Goal: Task Accomplishment & Management: Use online tool/utility

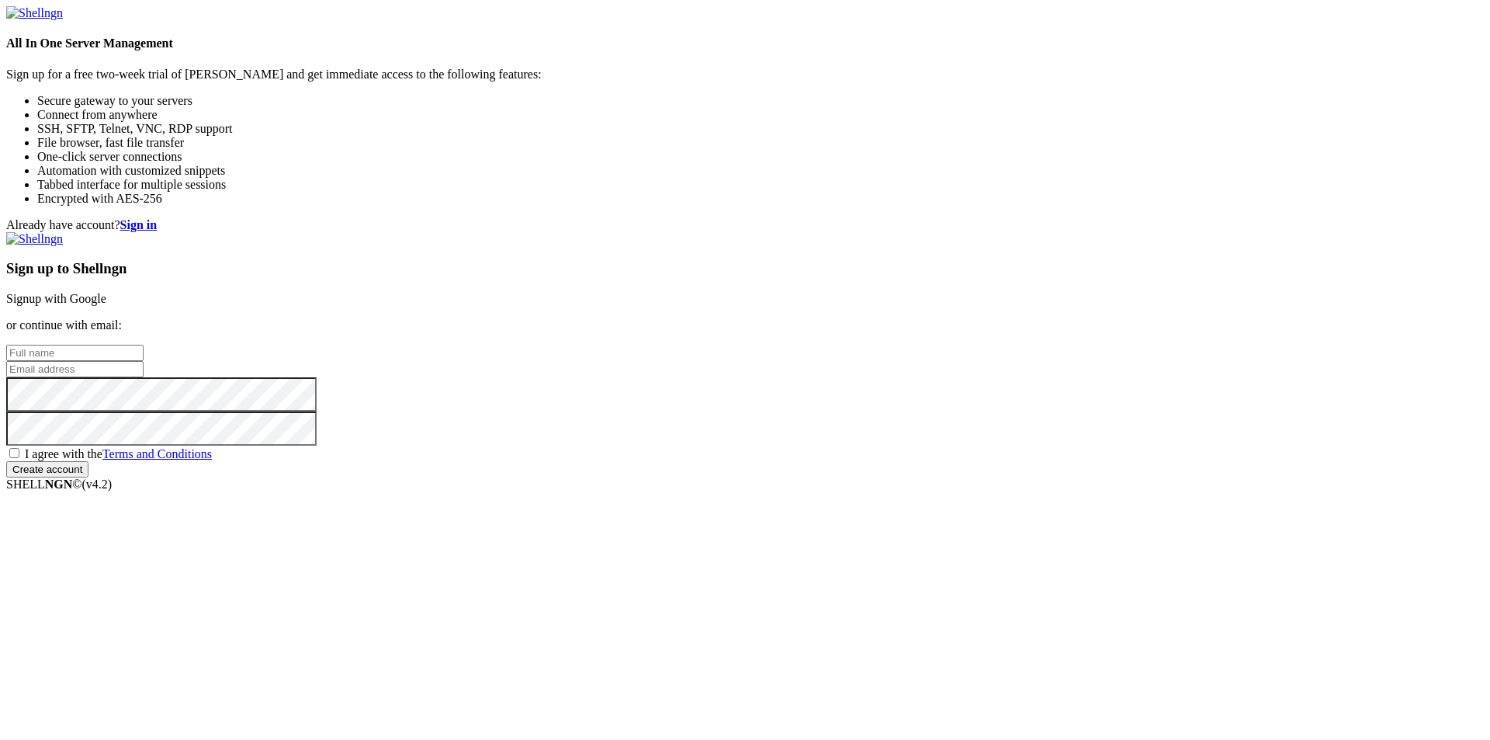
click at [106, 292] on link "Signup with Google" at bounding box center [56, 298] width 100 height 13
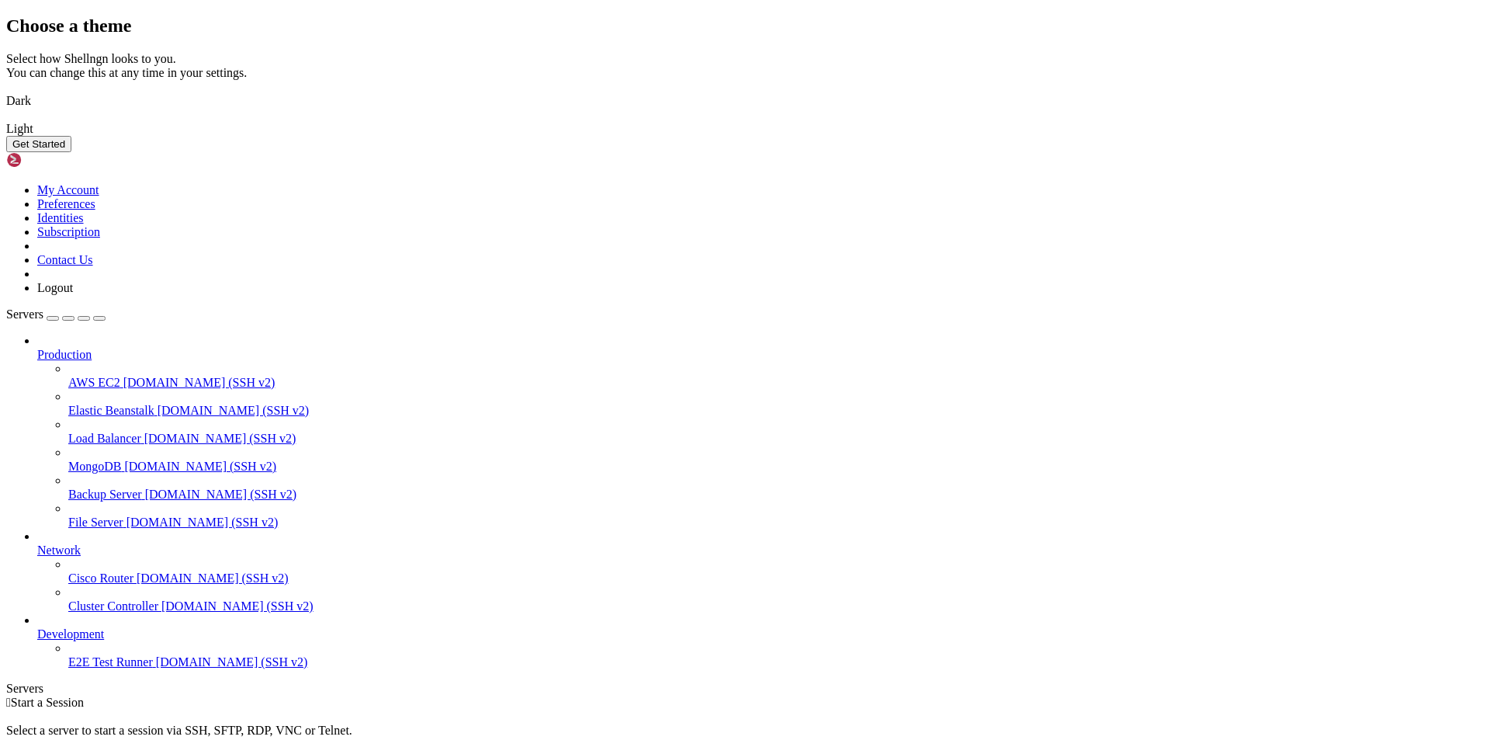
click at [6, 91] on img at bounding box center [6, 91] width 0 height 0
click at [71, 152] on button "Get Started" at bounding box center [38, 144] width 65 height 16
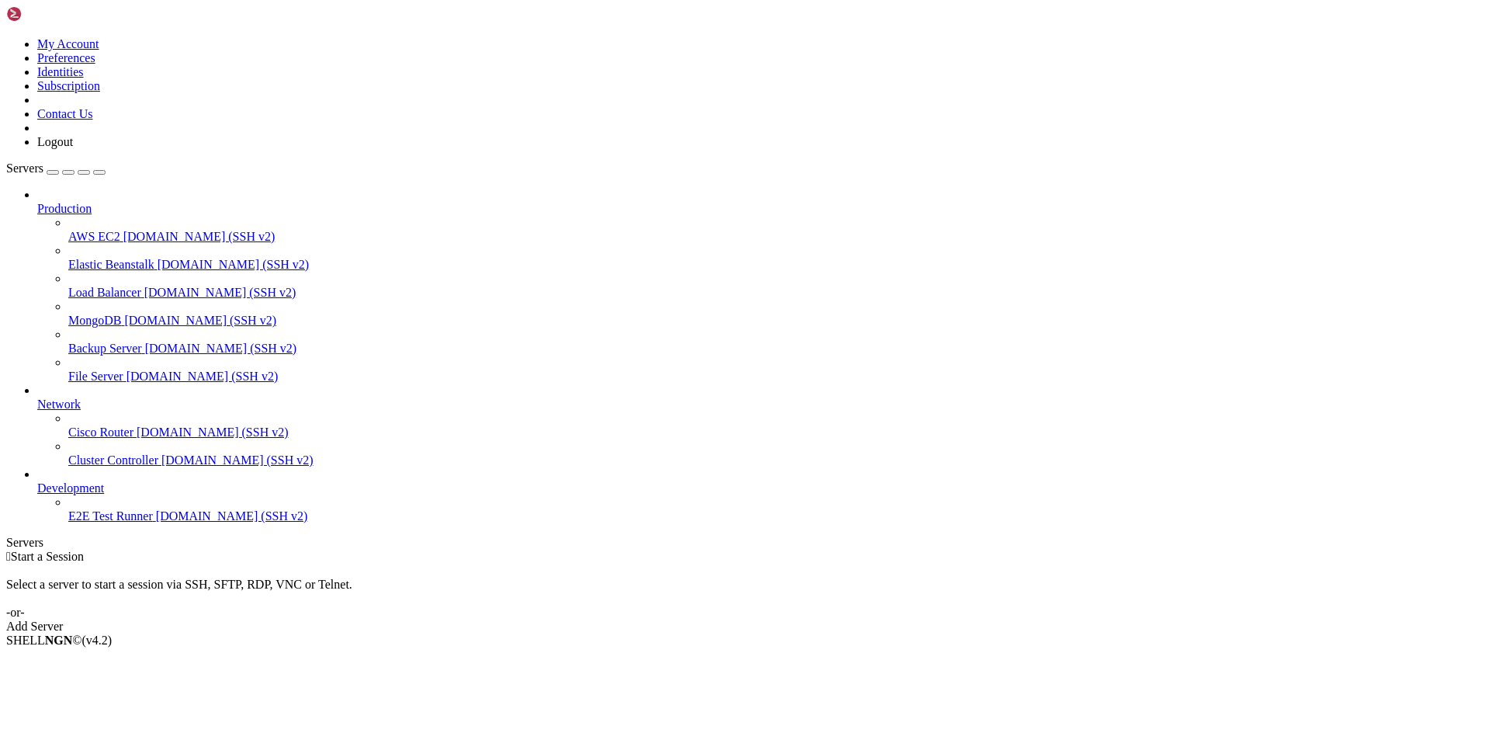
click at [410, 563] on div "Select a server to start a session via SSH, SFTP, RDP, VNC or Telnet. -or-" at bounding box center [745, 591] width 1478 height 56
click at [37, 202] on icon at bounding box center [37, 202] width 0 height 0
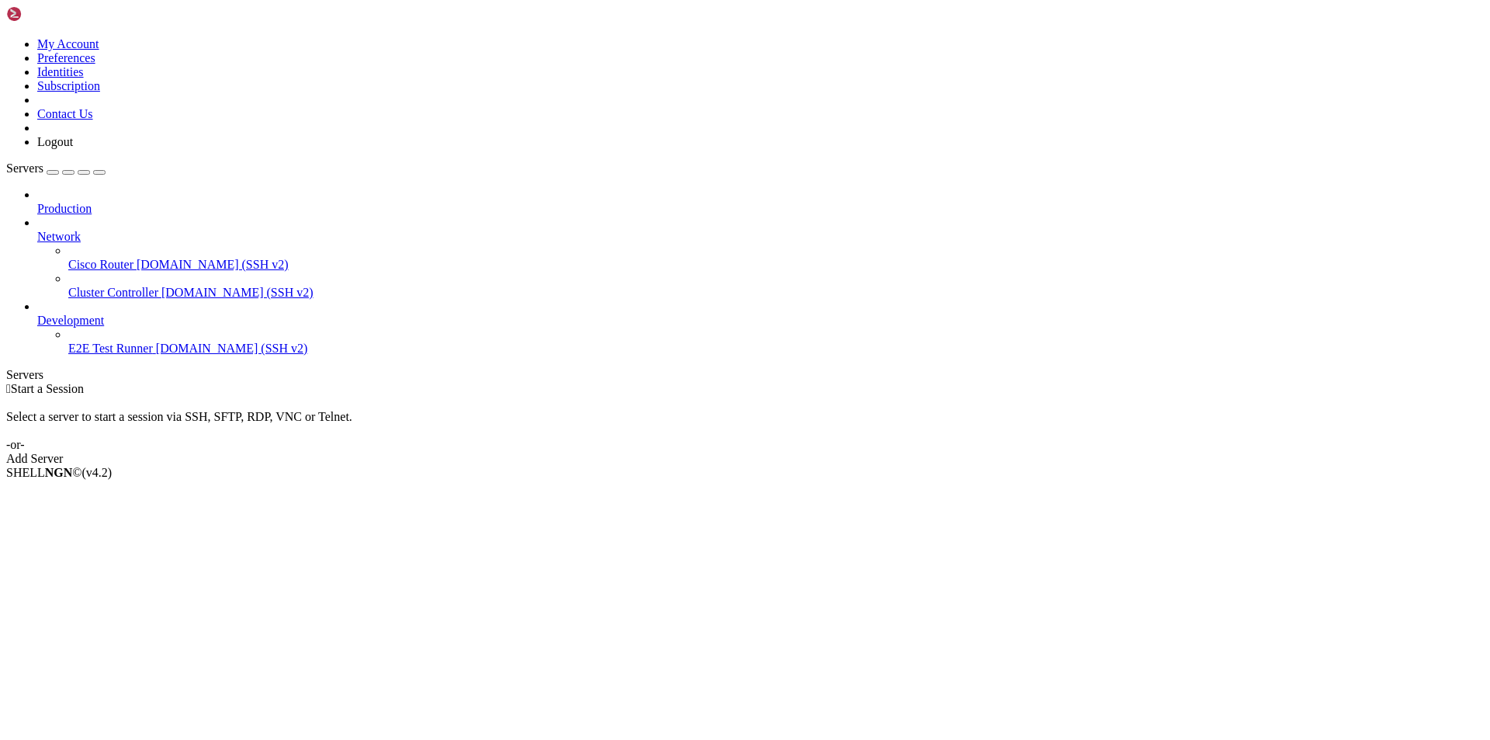
click at [37, 230] on icon at bounding box center [37, 230] width 0 height 0
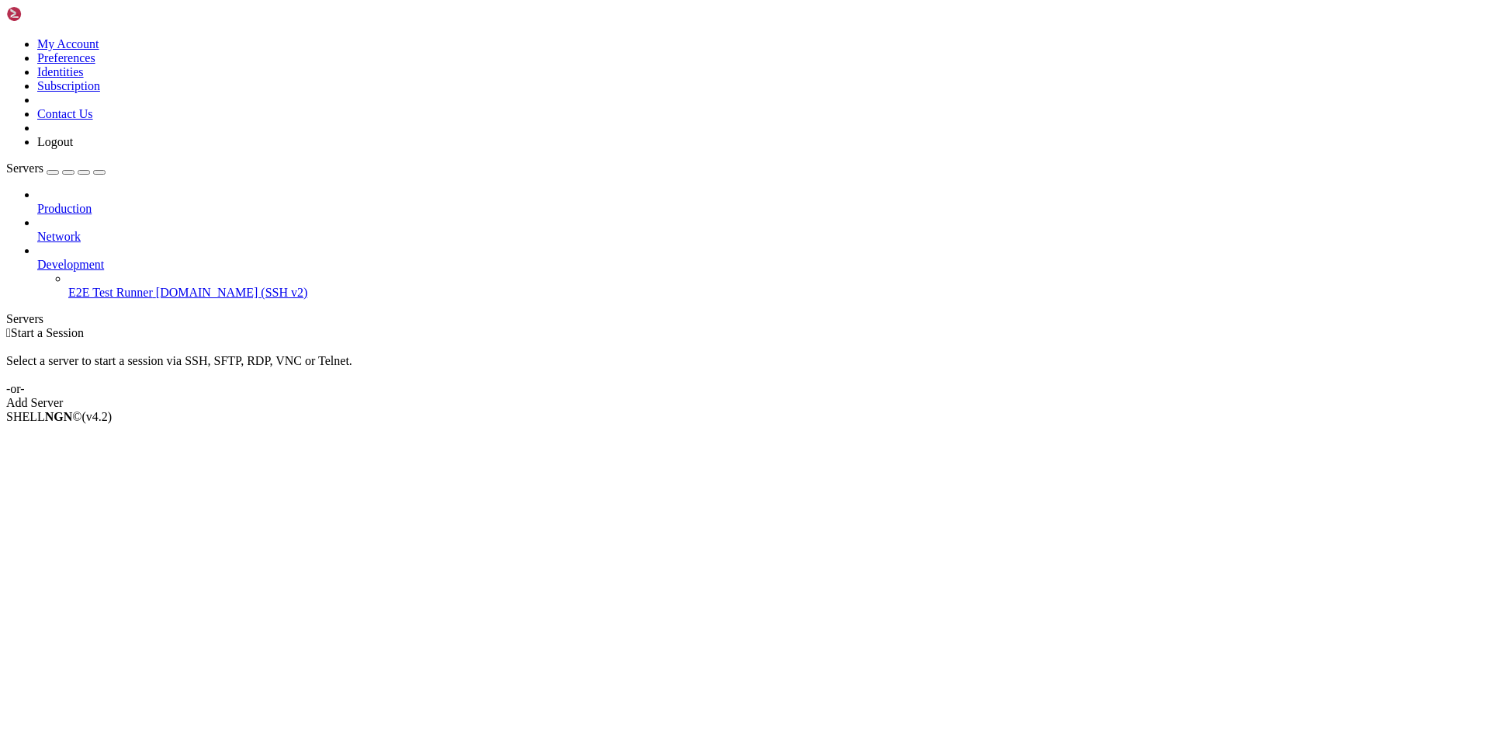
click at [37, 230] on icon at bounding box center [37, 230] width 0 height 0
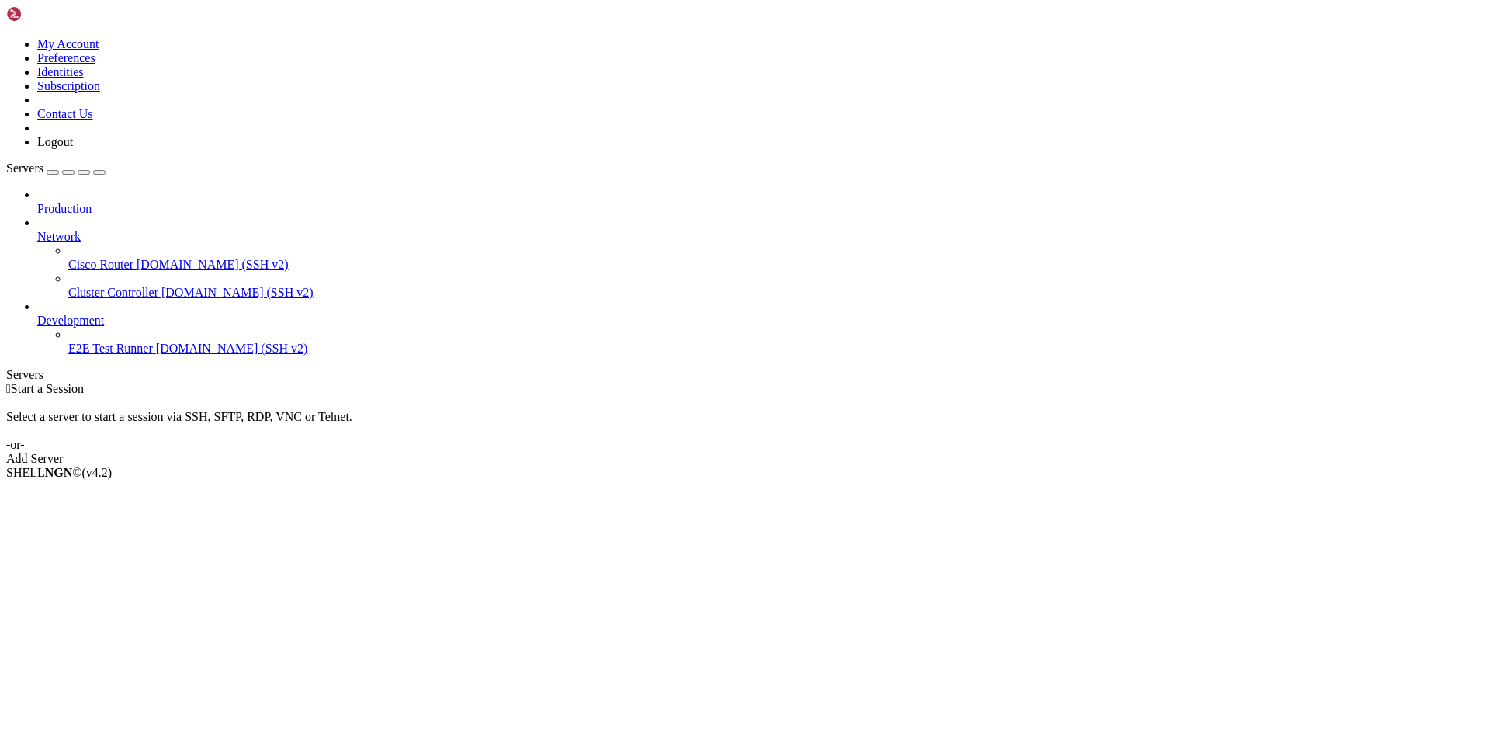
click at [37, 202] on icon at bounding box center [37, 202] width 0 height 0
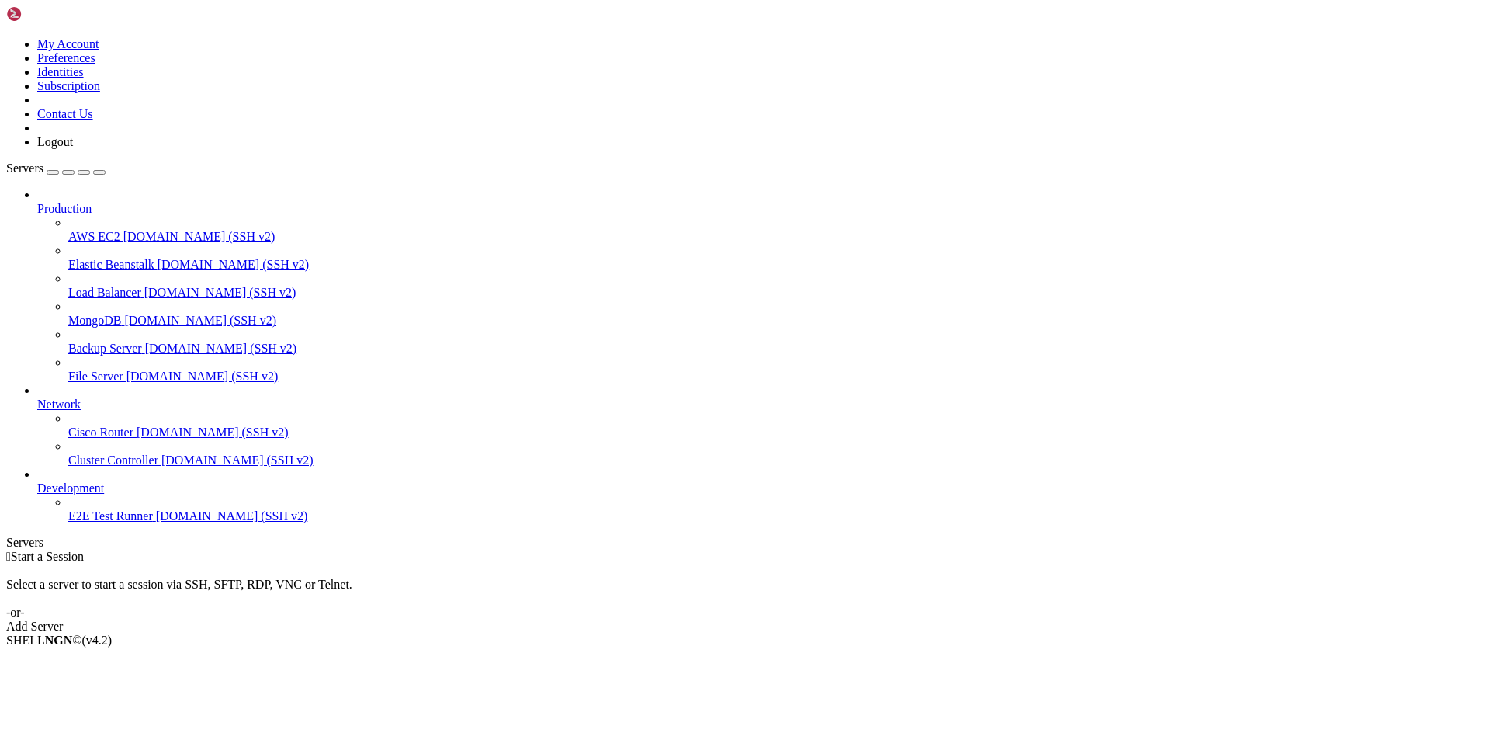
click at [120, 230] on span "AWS EC2" at bounding box center [94, 236] width 52 height 13
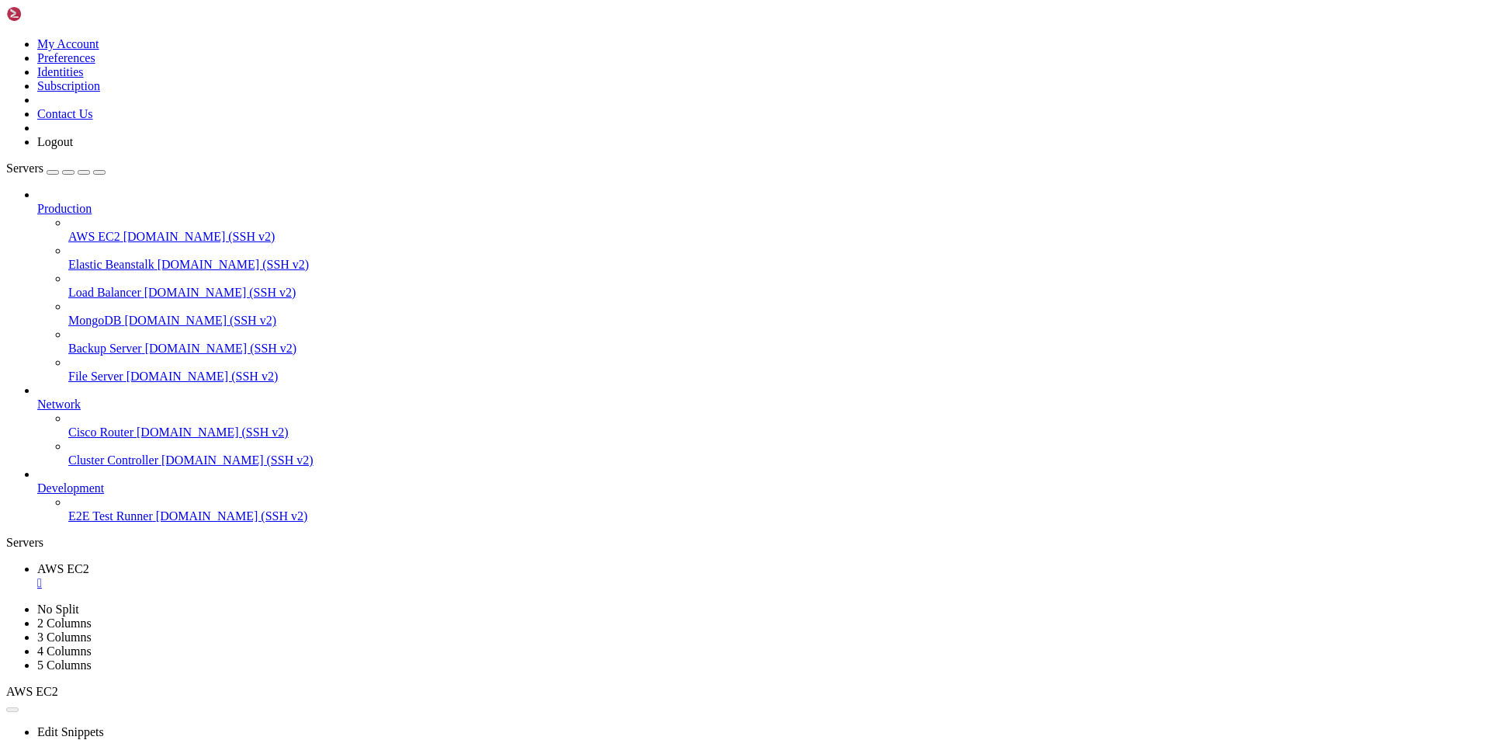
click at [106, 230] on span "AWS EC2" at bounding box center [94, 236] width 52 height 13
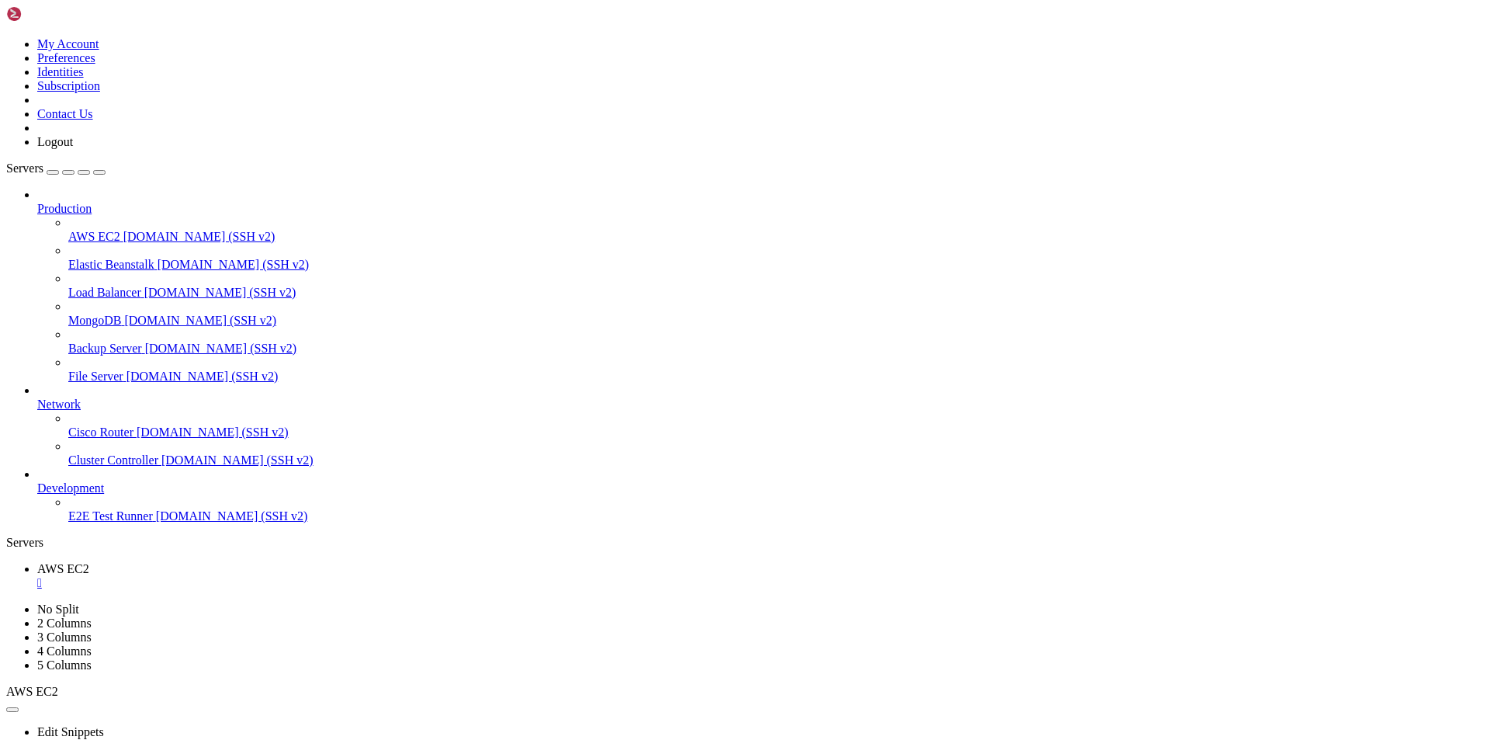
click at [106, 230] on span "AWS EC2" at bounding box center [94, 236] width 52 height 13
click at [89, 562] on span "AWS EC2" at bounding box center [63, 568] width 52 height 13
click at [390, 590] on link "AWS EC2 " at bounding box center [760, 604] width 1447 height 28
click at [381, 604] on div "" at bounding box center [760, 611] width 1447 height 14
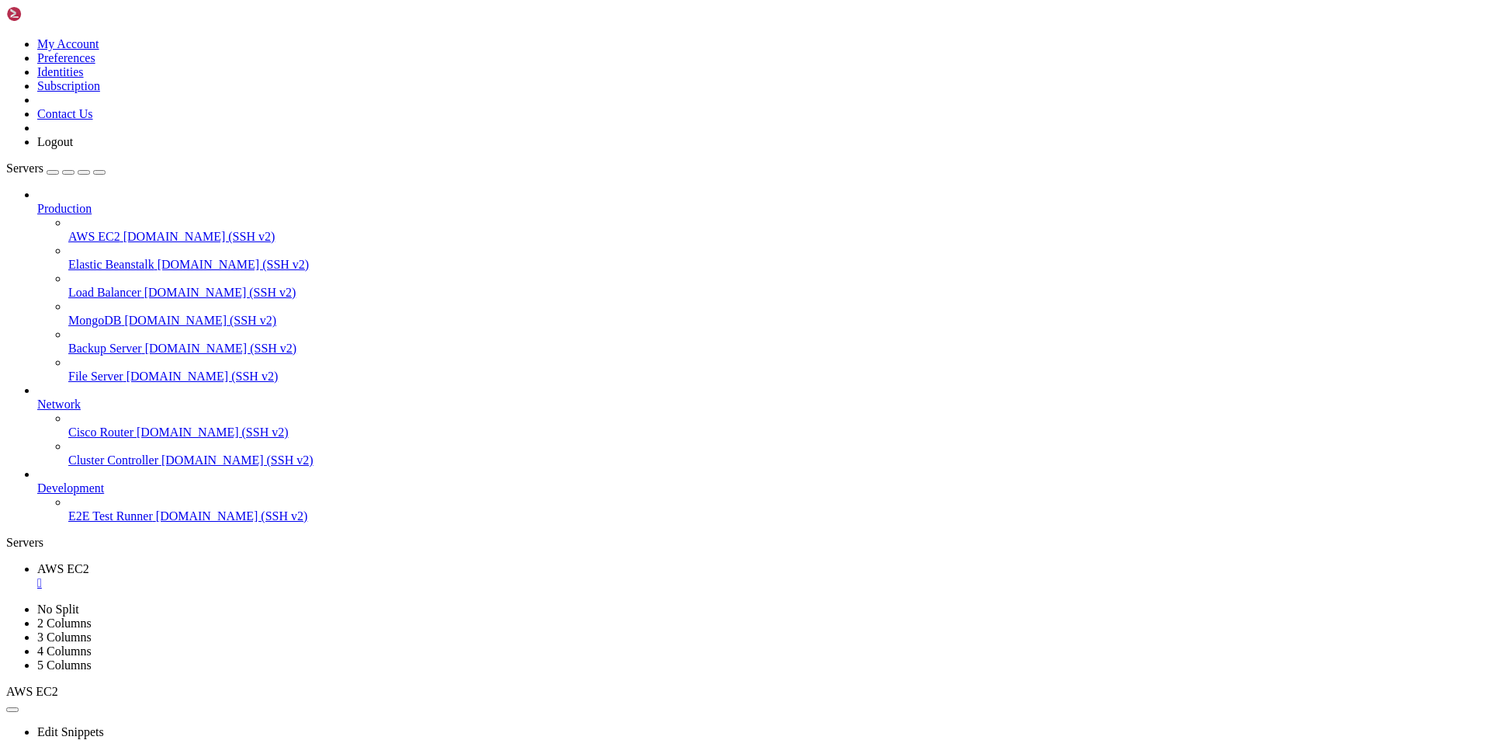
click at [158, 258] on span "[DOMAIN_NAME] (SSH v2)" at bounding box center [234, 264] width 152 height 13
click at [279, 576] on div "" at bounding box center [760, 583] width 1447 height 14
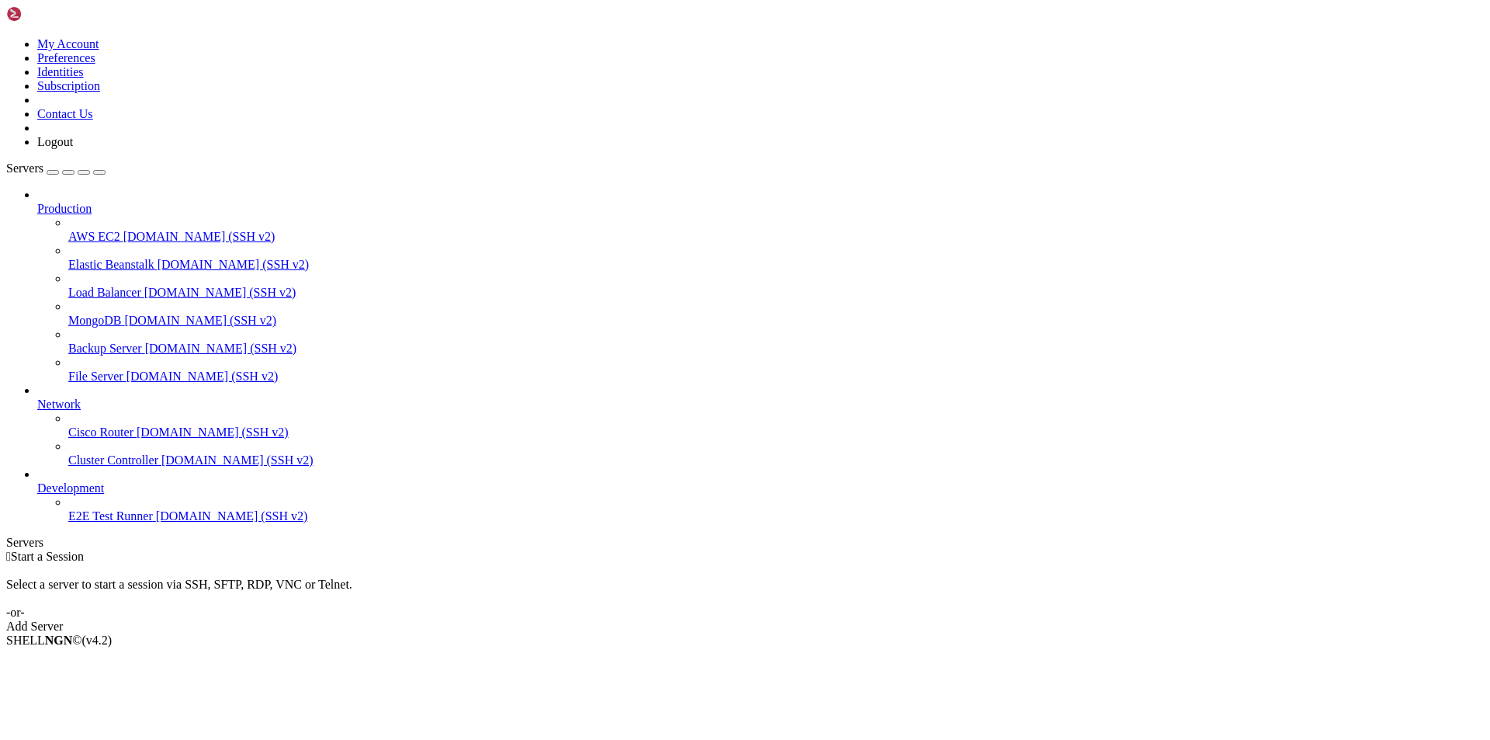
click at [864, 619] on div "Add Server" at bounding box center [745, 626] width 1478 height 14
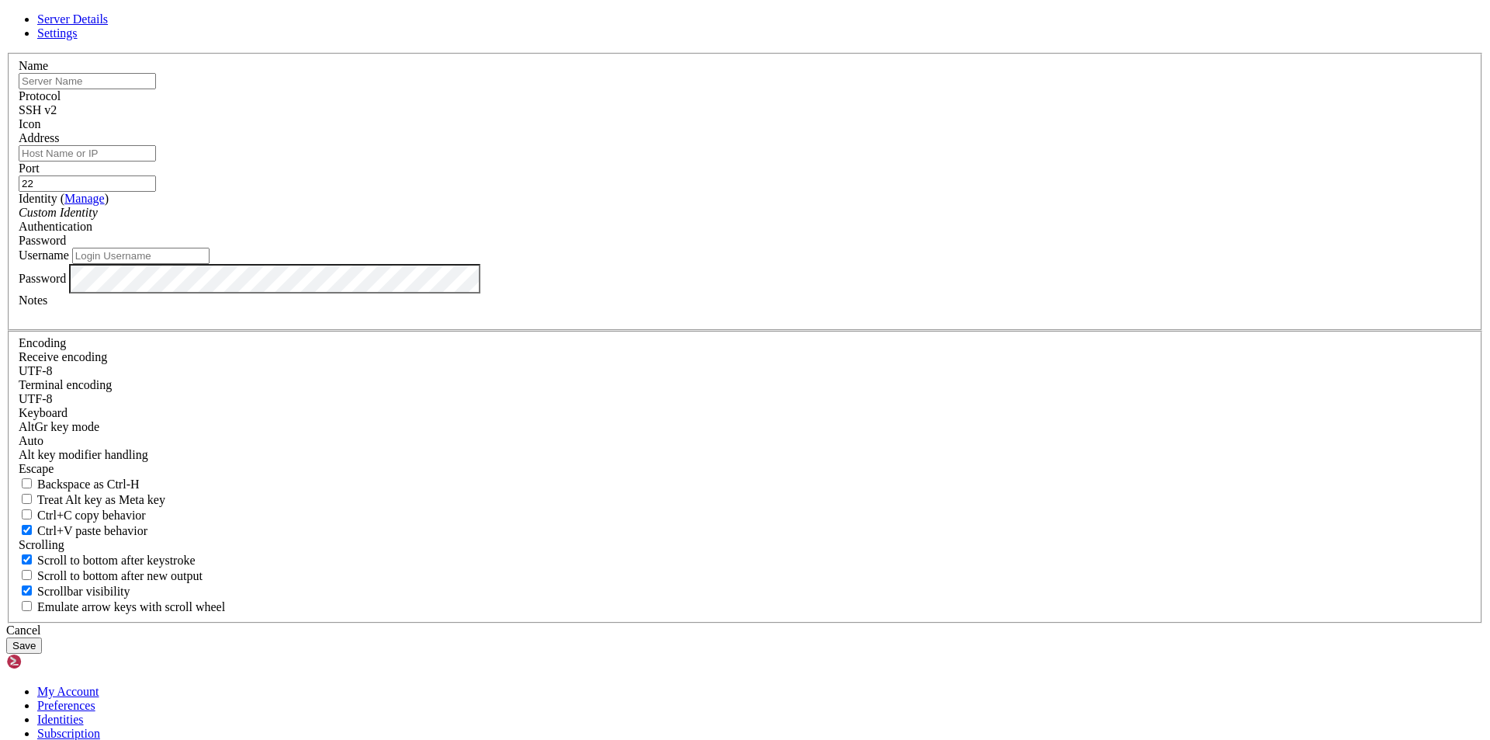
click at [855, 623] on div "Cancel" at bounding box center [745, 630] width 1478 height 14
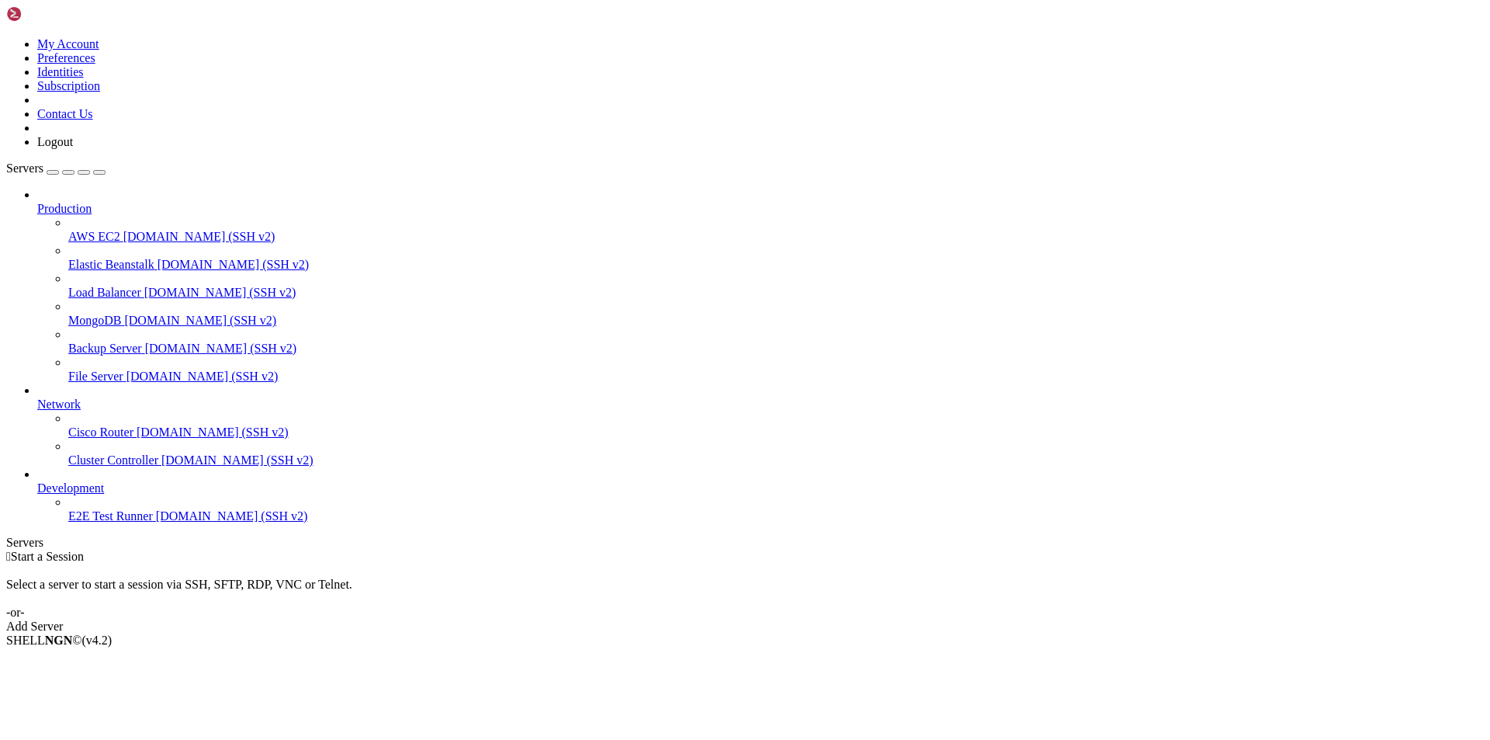
click at [798, 549] on div " Start a Session Select a server to start a session via SSH, SFTP, RDP, VNC or…" at bounding box center [745, 591] width 1478 height 84
click at [109, 286] on span "Load Balancer" at bounding box center [104, 292] width 73 height 13
click at [93, 369] on span "File Server" at bounding box center [95, 375] width 55 height 13
click at [110, 369] on span "File Server" at bounding box center [95, 375] width 55 height 13
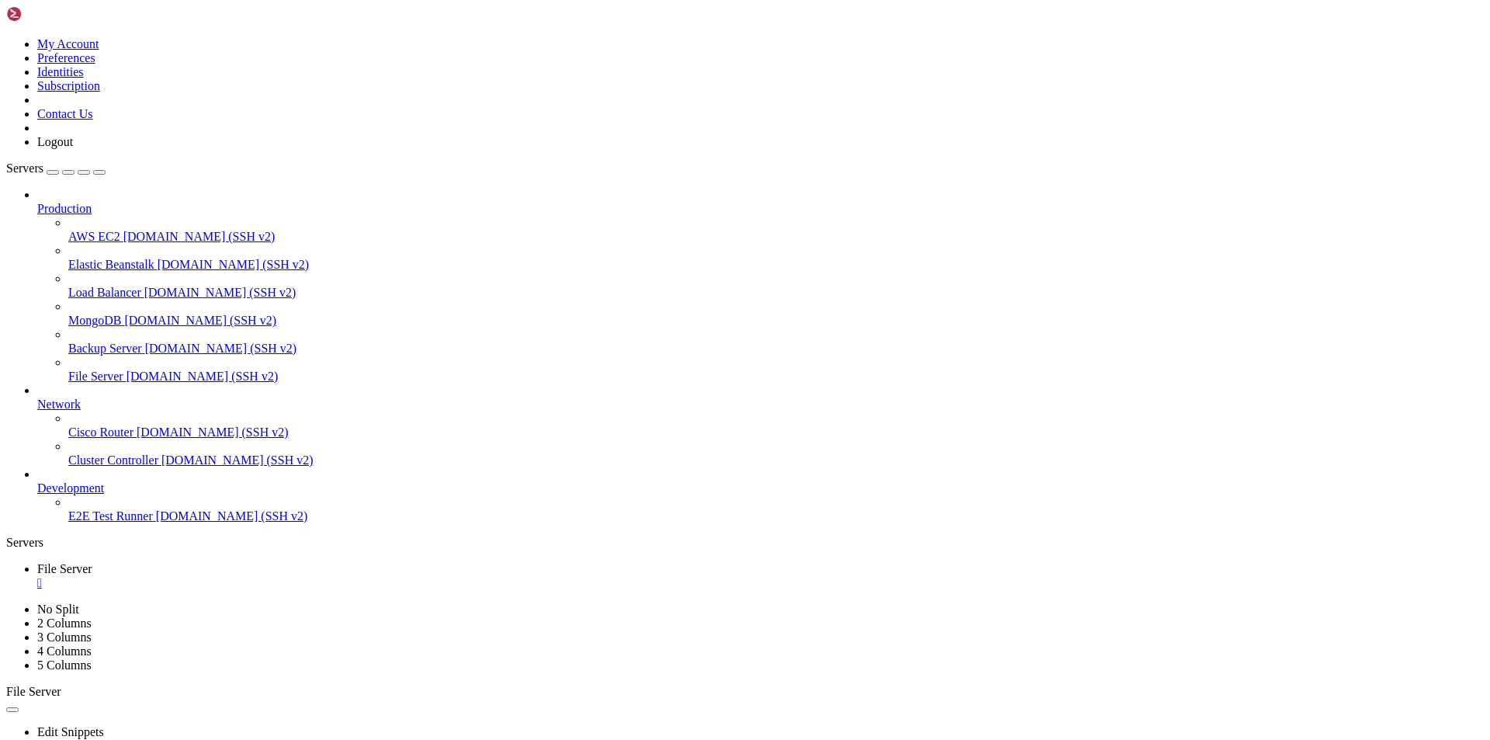
drag, startPoint x: 407, startPoint y: 1166, endPoint x: 264, endPoint y: 1164, distance: 143.6
drag, startPoint x: 852, startPoint y: 906, endPoint x: 657, endPoint y: 988, distance: 211.9
click at [19, 707] on button "button" at bounding box center [12, 709] width 12 height 5
click at [104, 725] on link "Edit Snippets" at bounding box center [70, 731] width 67 height 13
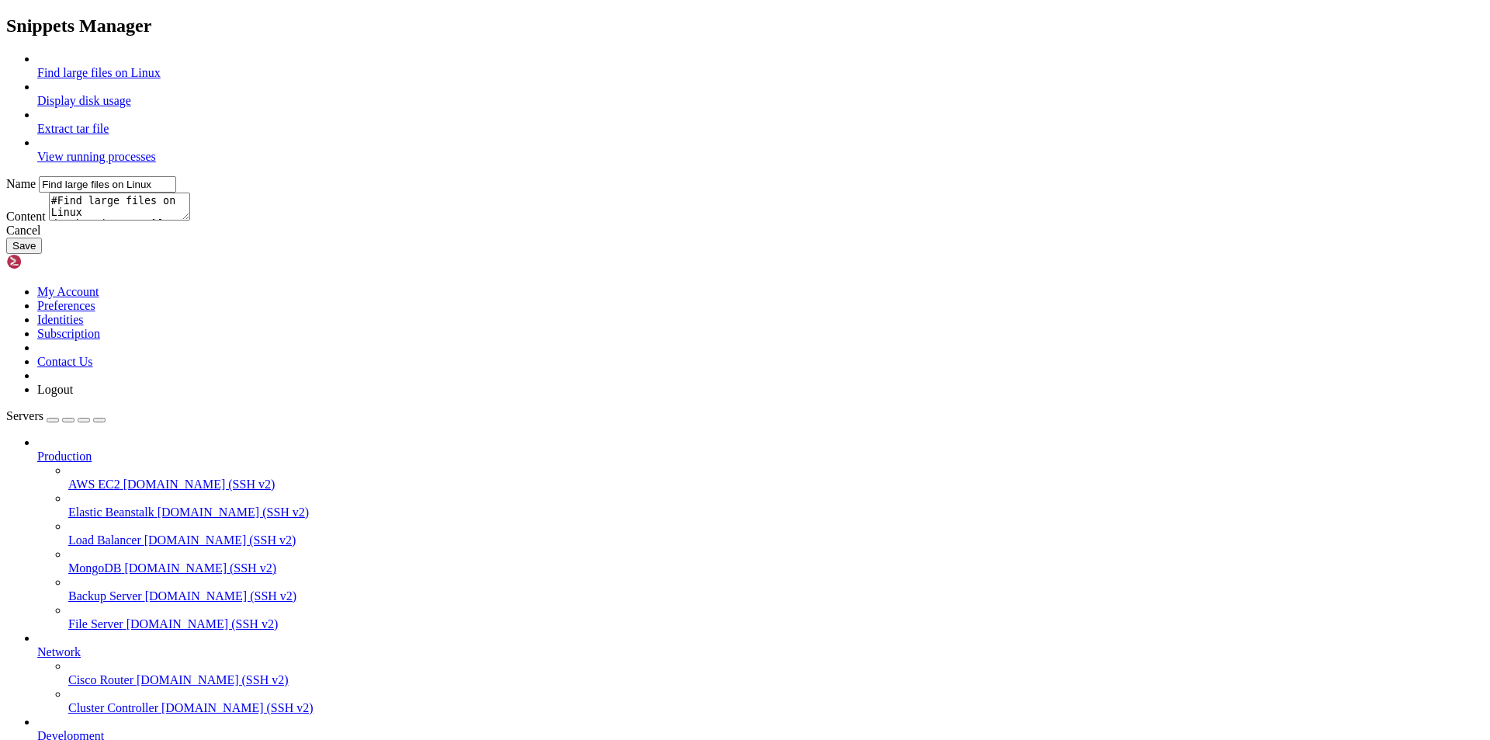
click at [837, 237] on div "Cancel" at bounding box center [745, 231] width 1478 height 14
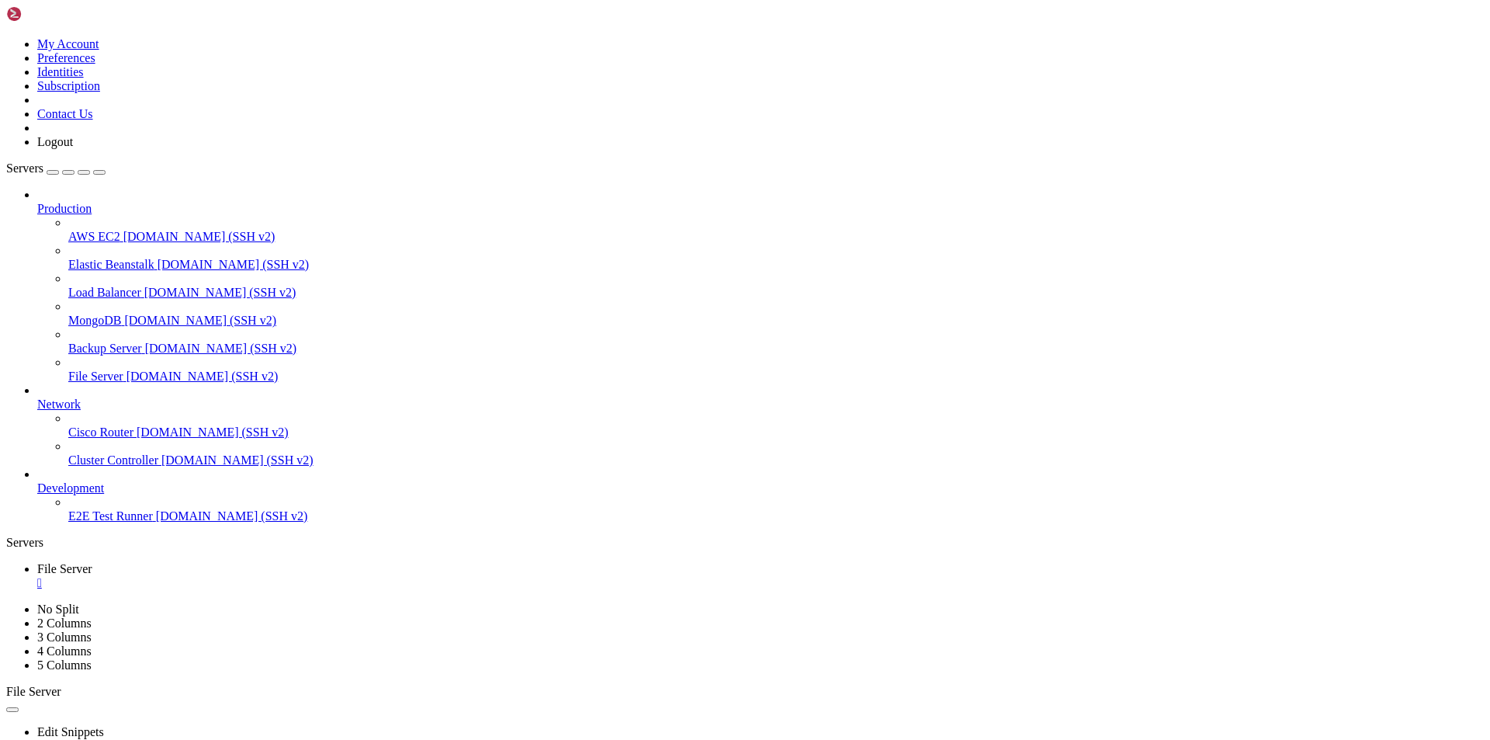
click at [397, 604] on div "" at bounding box center [760, 611] width 1447 height 14
drag, startPoint x: 279, startPoint y: 58, endPoint x: 282, endPoint y: 126, distance: 68.3
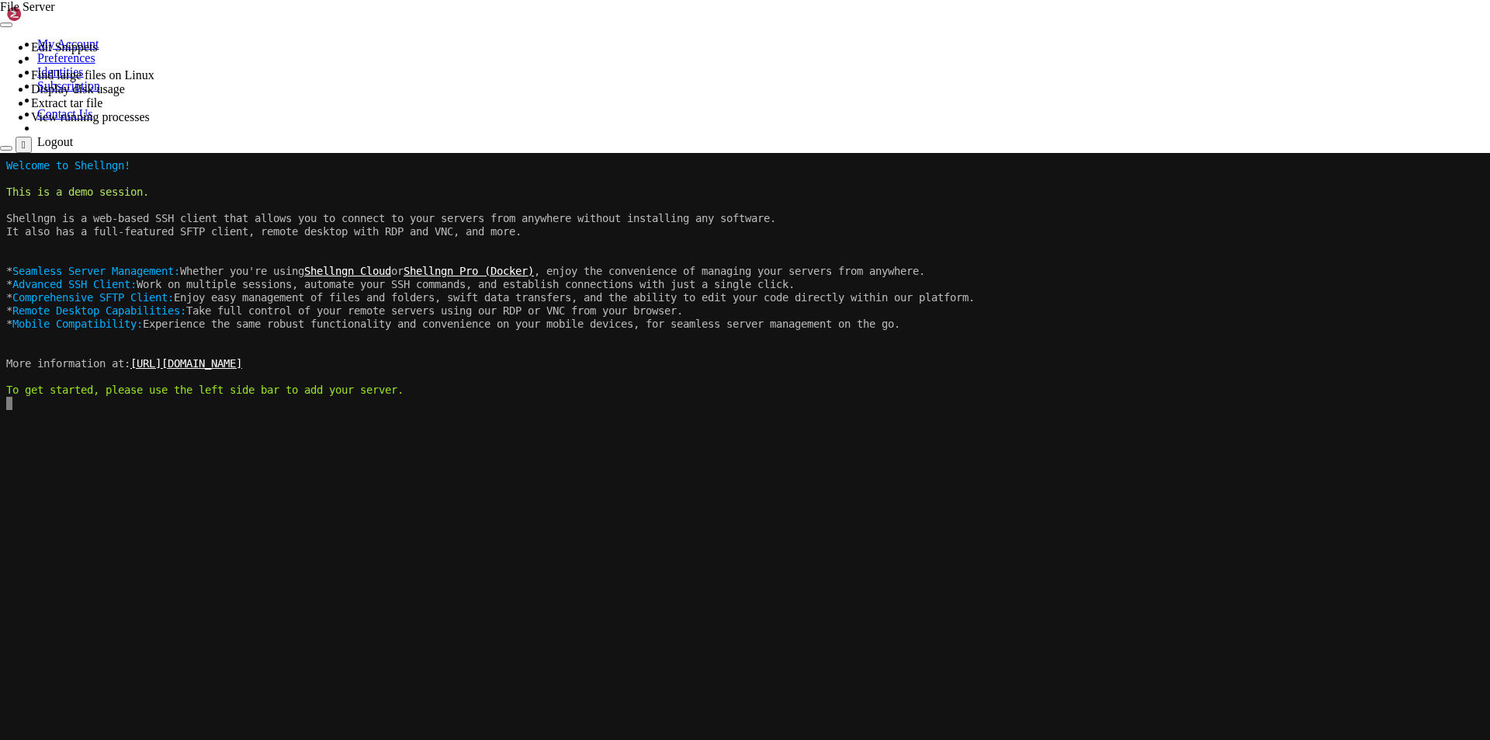
click at [177, 465] on x-row at bounding box center [647, 469] width 1282 height 13
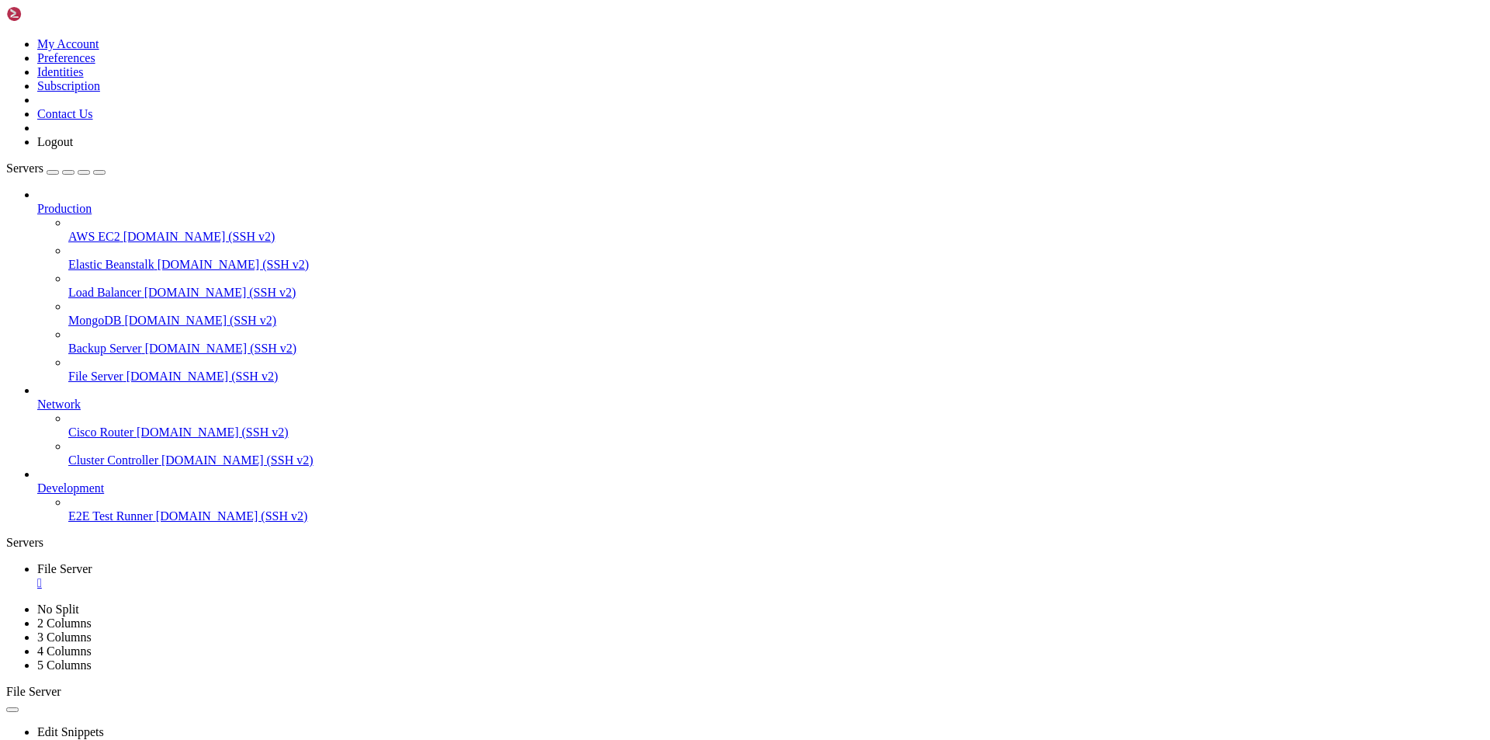
click at [137, 428] on span "[DOMAIN_NAME] (SSH v2)" at bounding box center [213, 431] width 152 height 13
click at [290, 576] on div "" at bounding box center [760, 583] width 1447 height 14
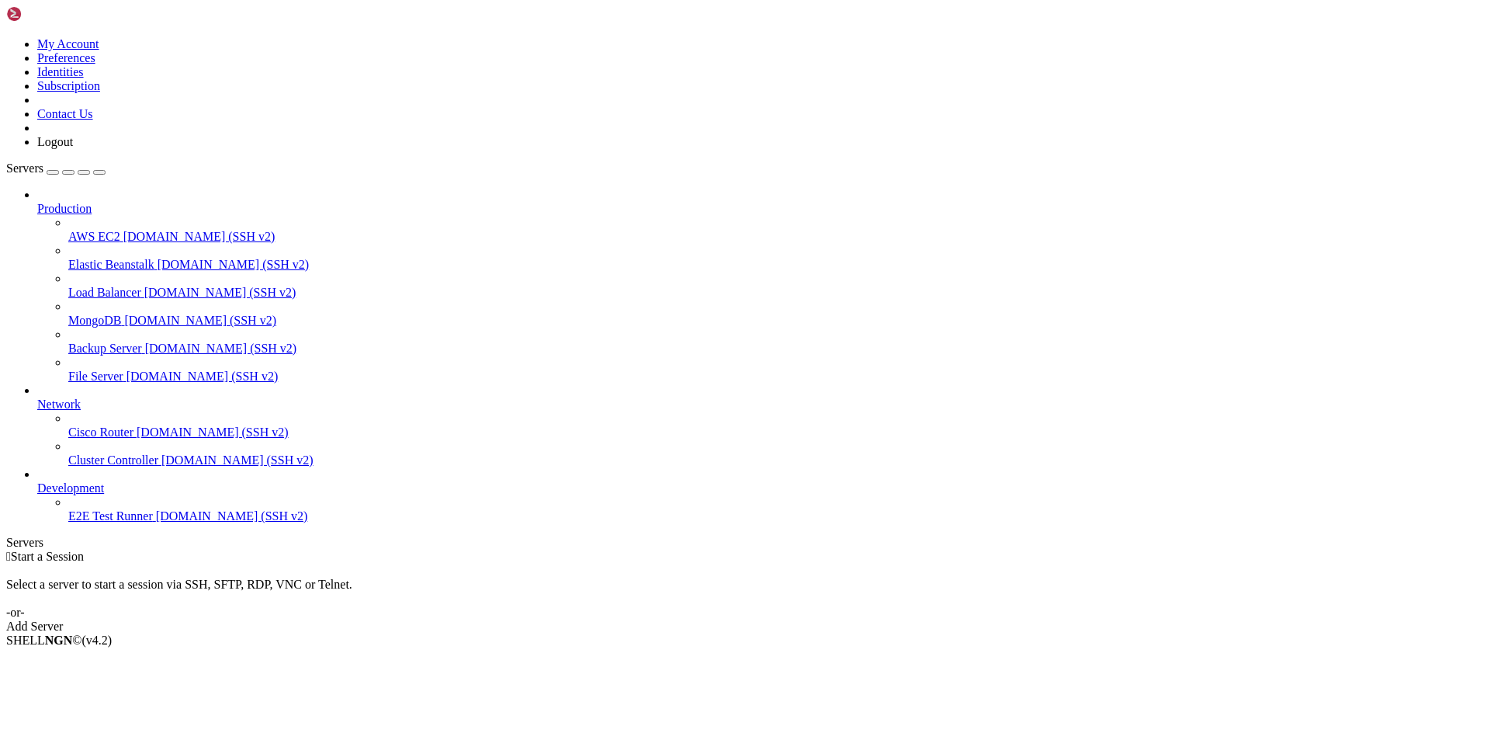
click at [132, 459] on span "Cluster Controller" at bounding box center [113, 459] width 90 height 13
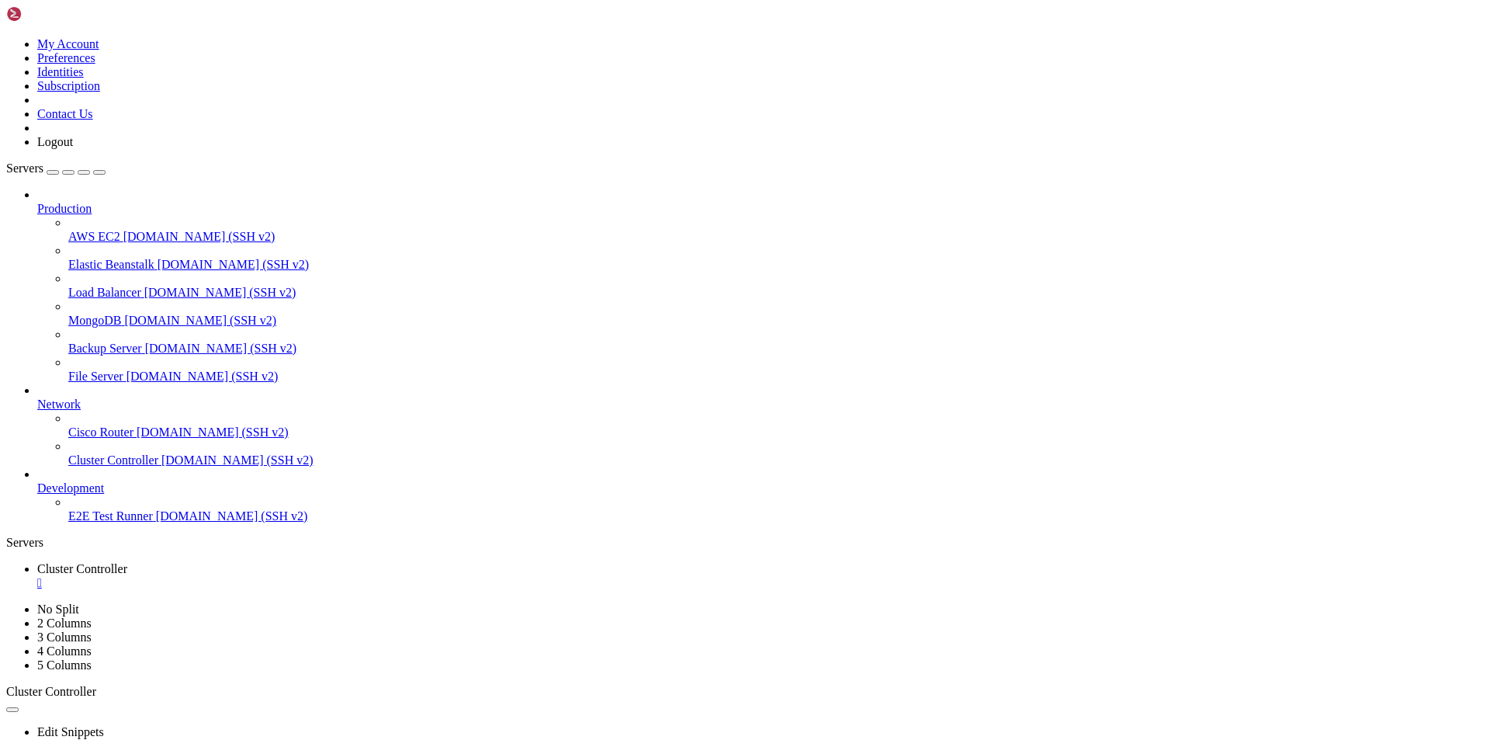
drag, startPoint x: 40, startPoint y: 1072, endPoint x: 428, endPoint y: 1090, distance: 388.4
click at [156, 522] on span "[DOMAIN_NAME] (SSH v2)" at bounding box center [232, 515] width 152 height 13
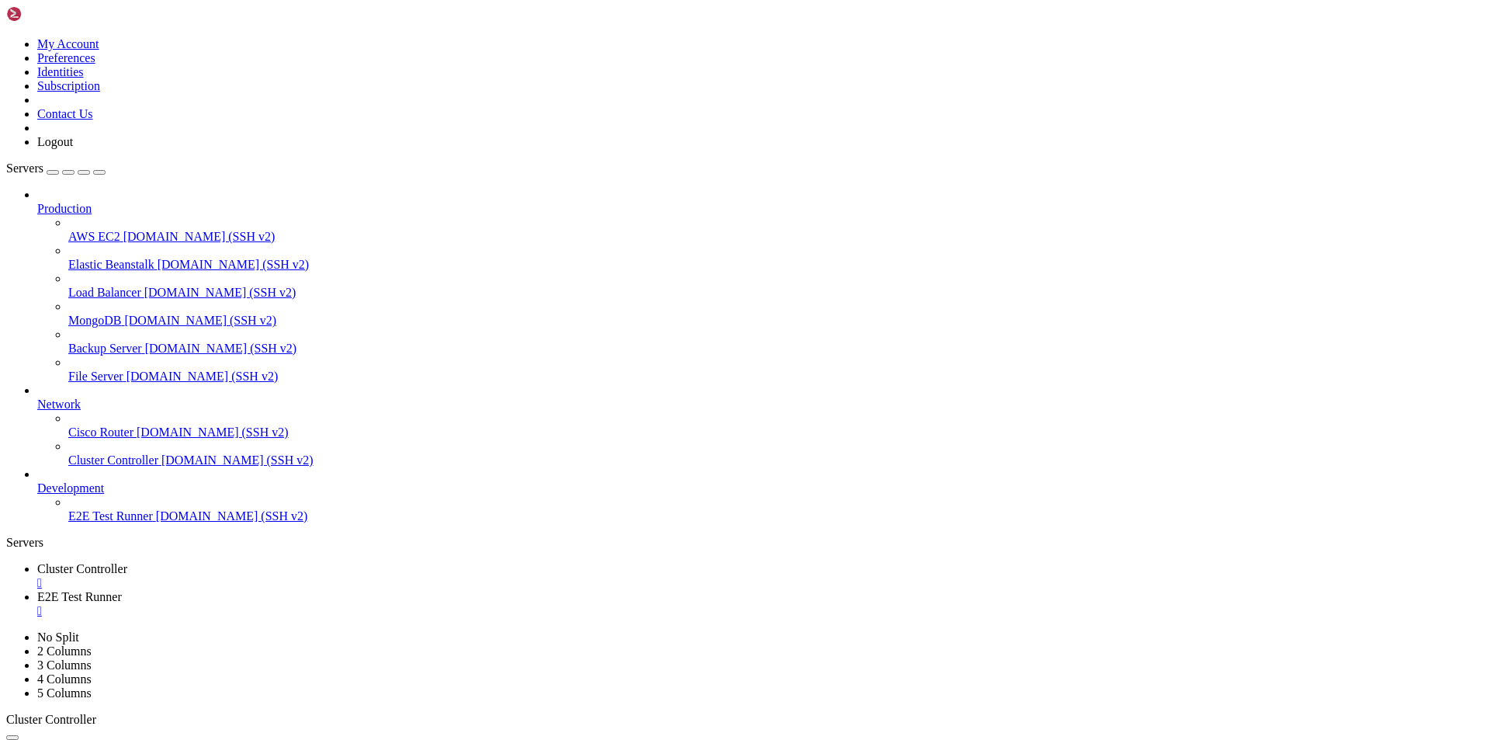
click at [127, 562] on span "Cluster Controller" at bounding box center [82, 568] width 90 height 13
click at [323, 576] on div "" at bounding box center [760, 583] width 1447 height 14
click at [40, 161] on span "Servers" at bounding box center [24, 167] width 37 height 13
click at [53, 172] on div "button" at bounding box center [53, 172] width 0 height 0
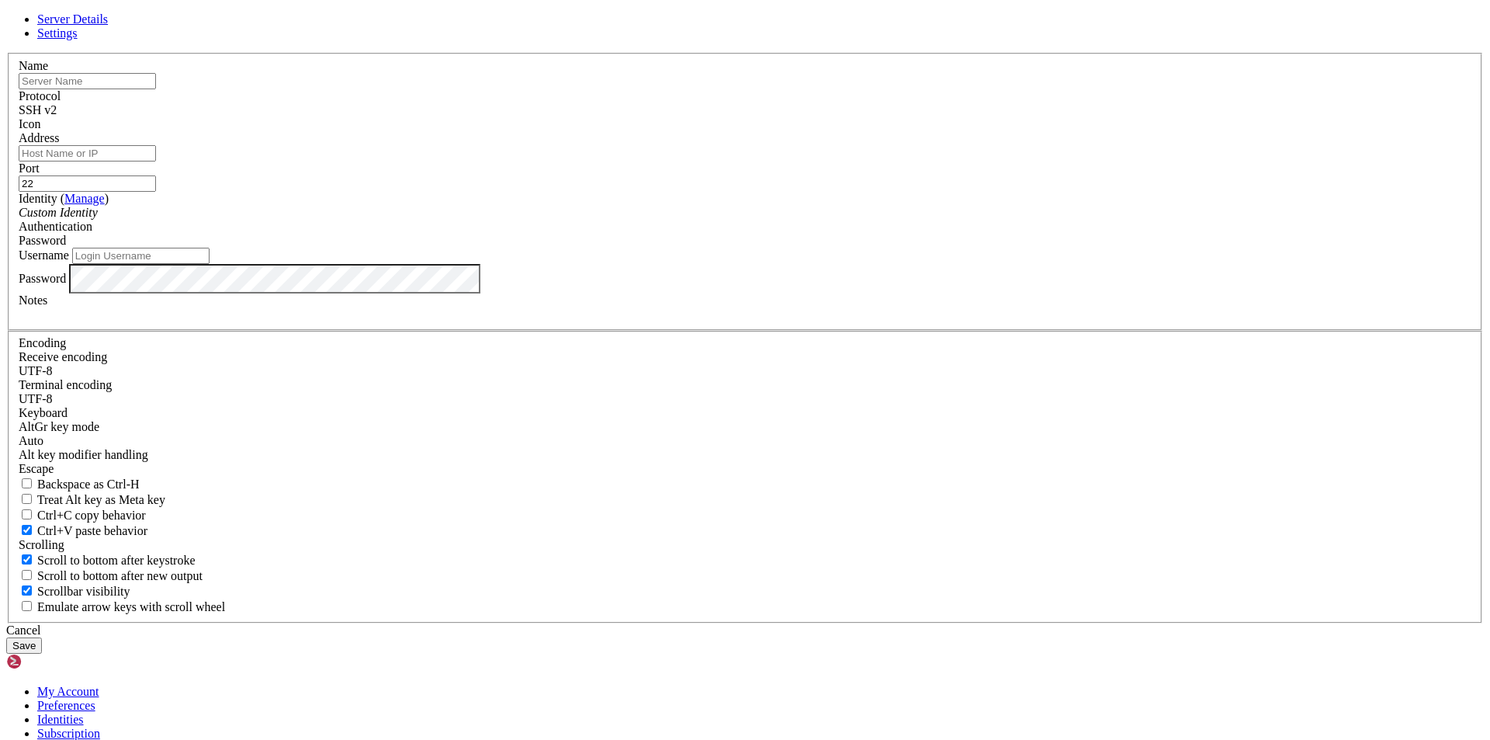
click at [78, 40] on span "Settings" at bounding box center [57, 32] width 40 height 13
click at [108, 26] on span "Server Details" at bounding box center [72, 18] width 71 height 13
click at [832, 623] on div "Cancel" at bounding box center [745, 630] width 1478 height 14
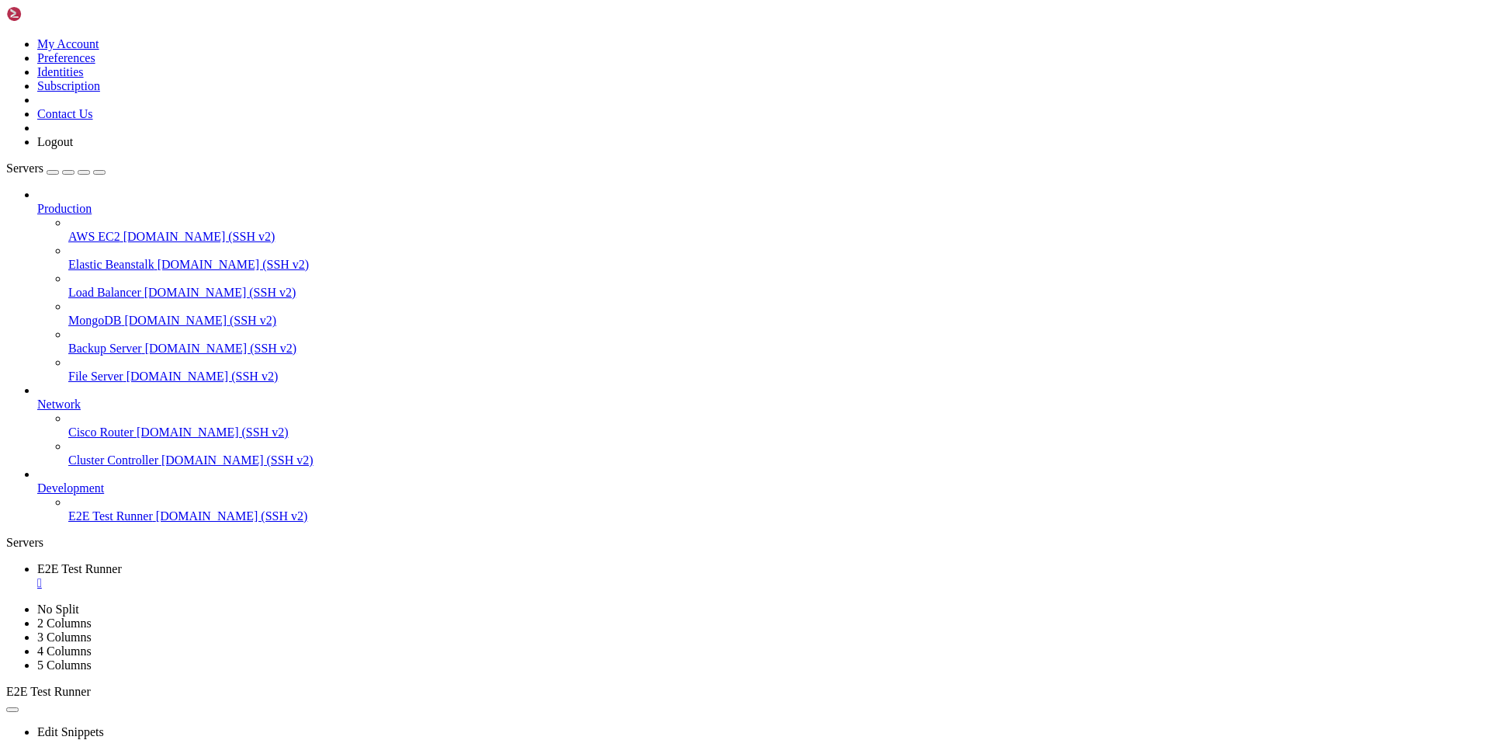
click at [309, 576] on div "" at bounding box center [760, 583] width 1447 height 14
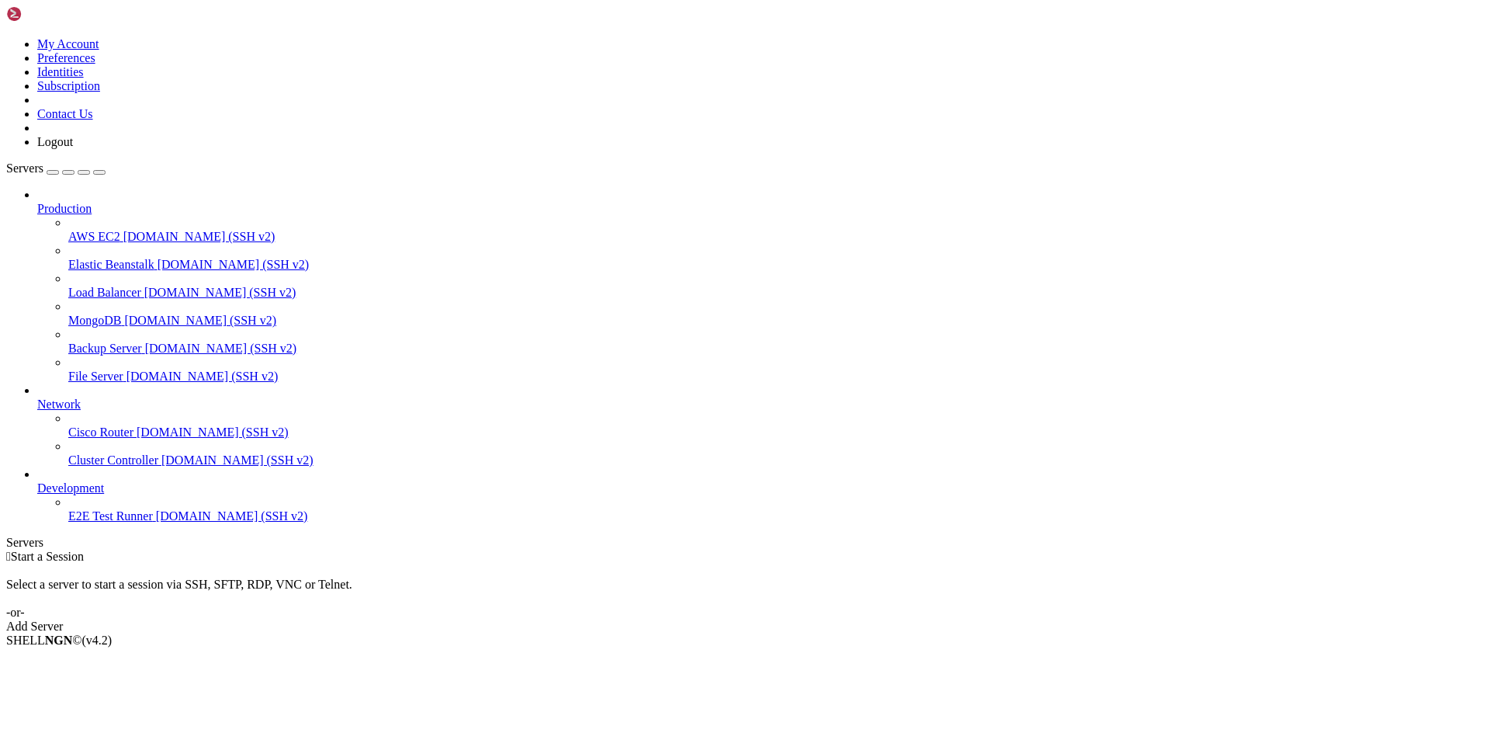
click at [68, 425] on span "Cisco Router" at bounding box center [100, 431] width 65 height 13
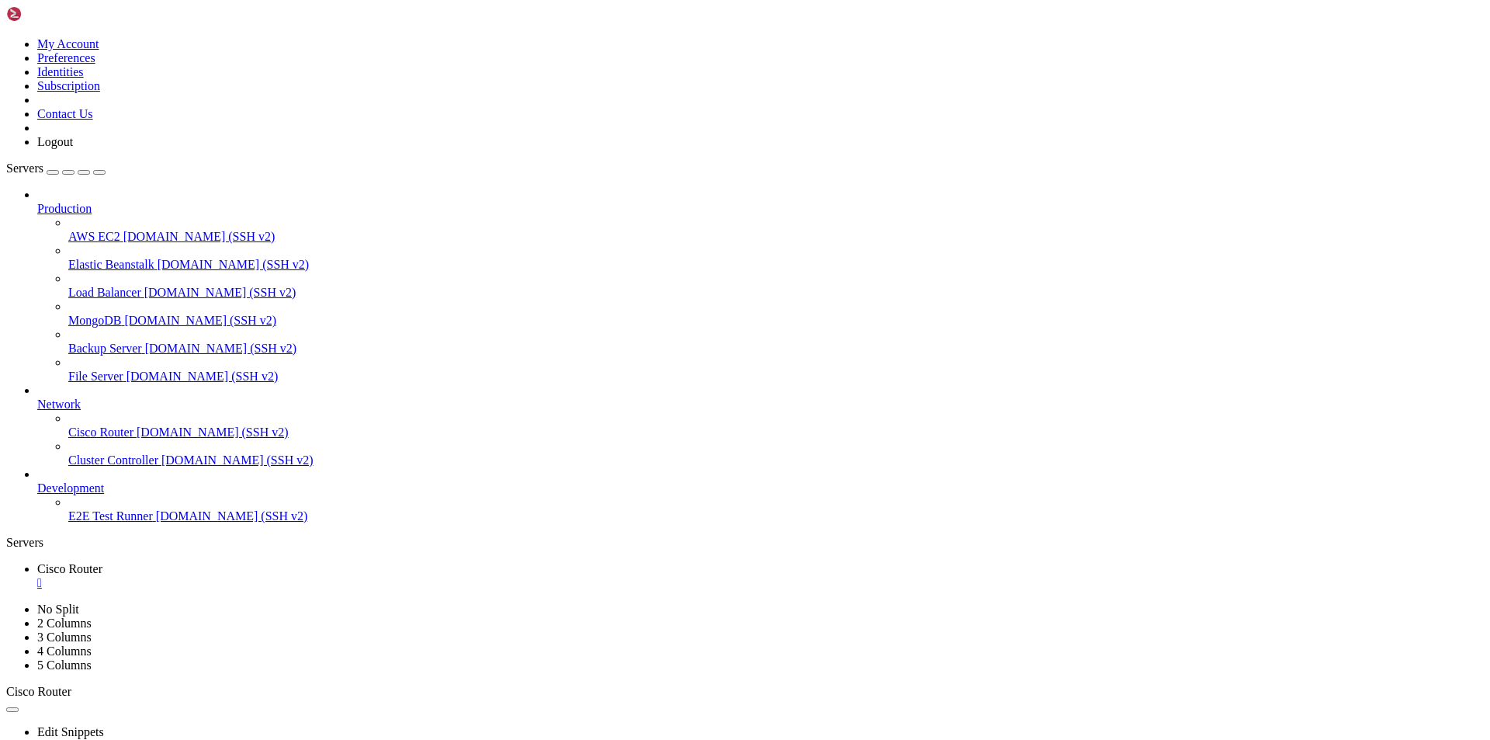
click at [6, 602] on icon at bounding box center [6, 602] width 0 height 0
click at [68, 172] on div "button" at bounding box center [68, 172] width 0 height 0
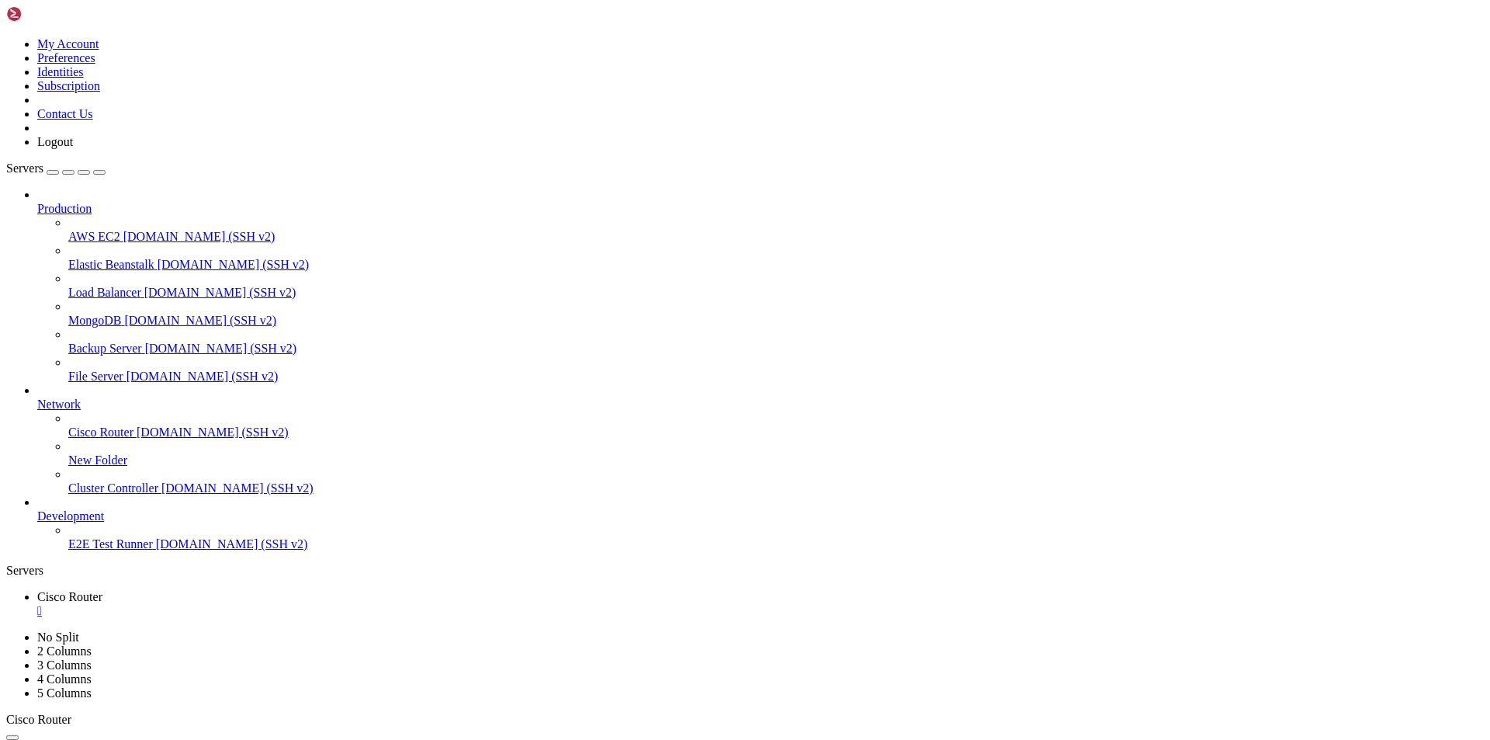
click at [100, 466] on span "New Folder" at bounding box center [97, 459] width 59 height 13
click at [161, 494] on span "[DOMAIN_NAME] (SSH v2)" at bounding box center [237, 487] width 152 height 13
click at [6, 37] on icon at bounding box center [6, 37] width 0 height 0
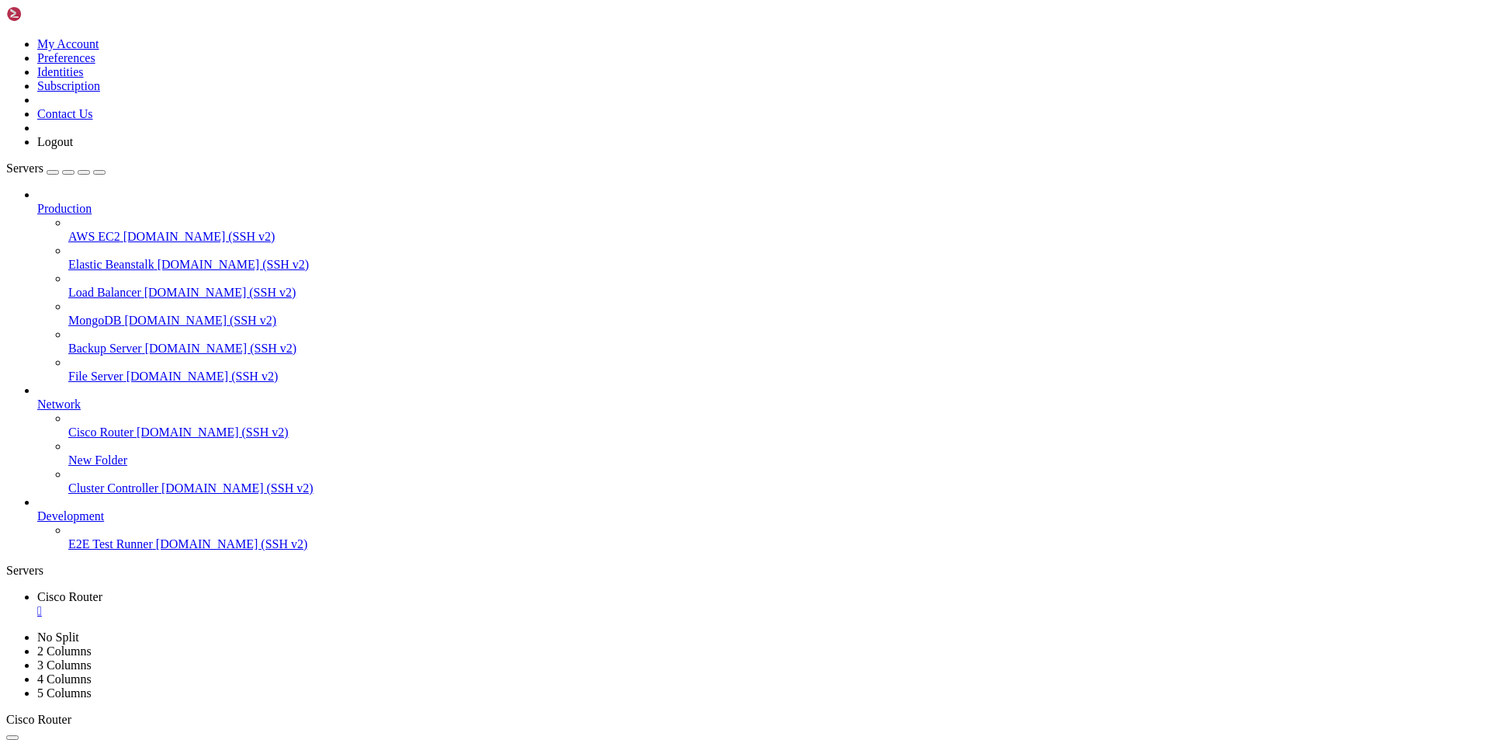
click at [73, 148] on link "Logout" at bounding box center [55, 141] width 36 height 13
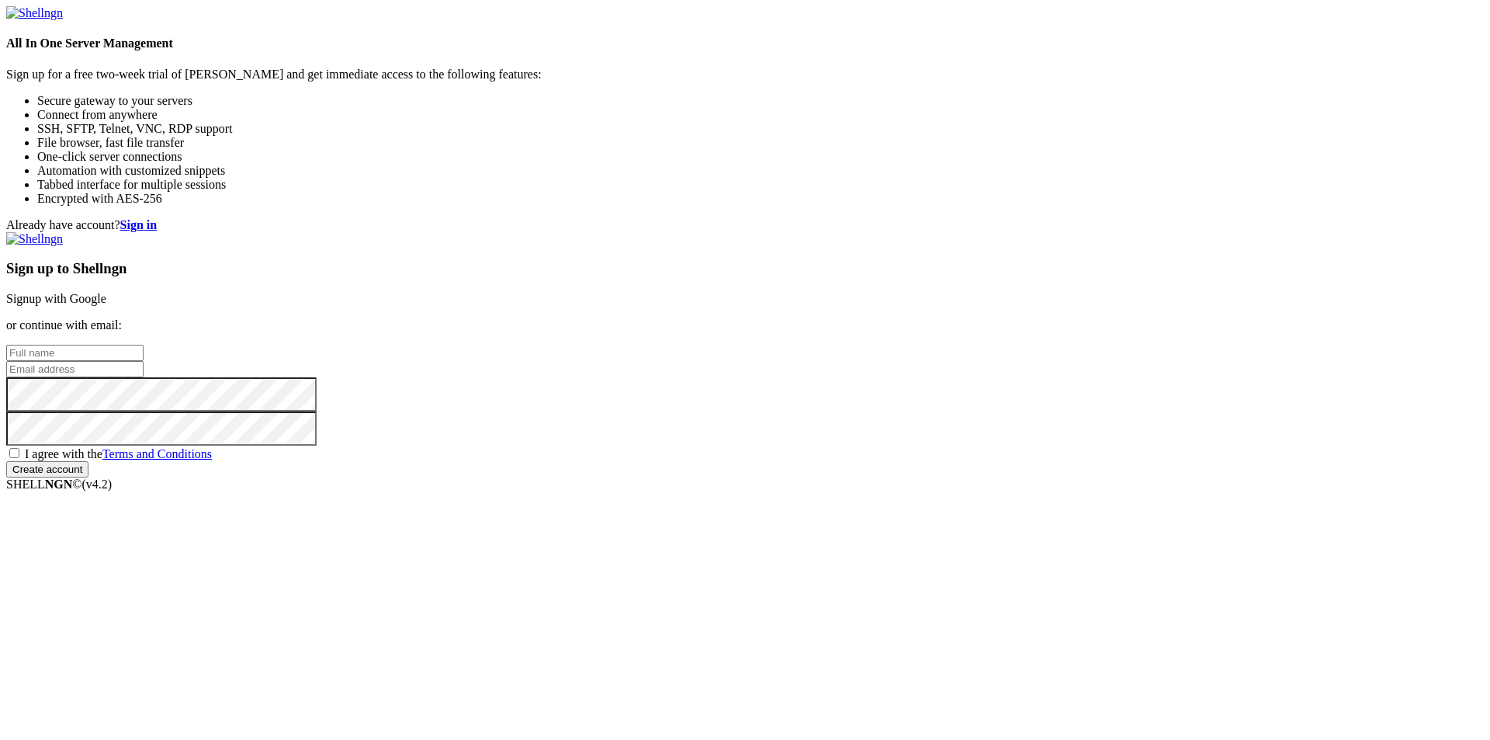
click at [158, 218] on strong "Sign in" at bounding box center [138, 224] width 37 height 13
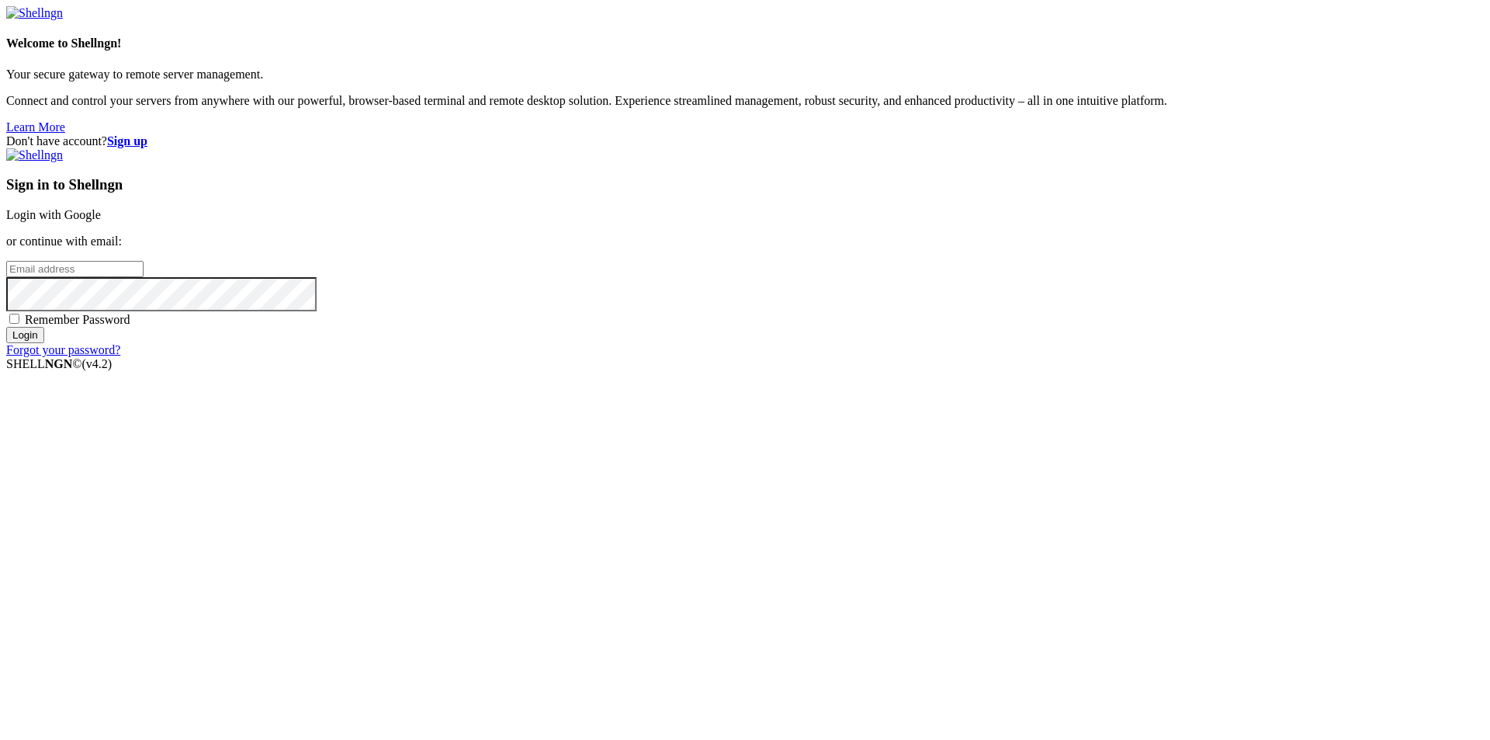
click at [101, 221] on link "Login with Google" at bounding box center [53, 214] width 95 height 13
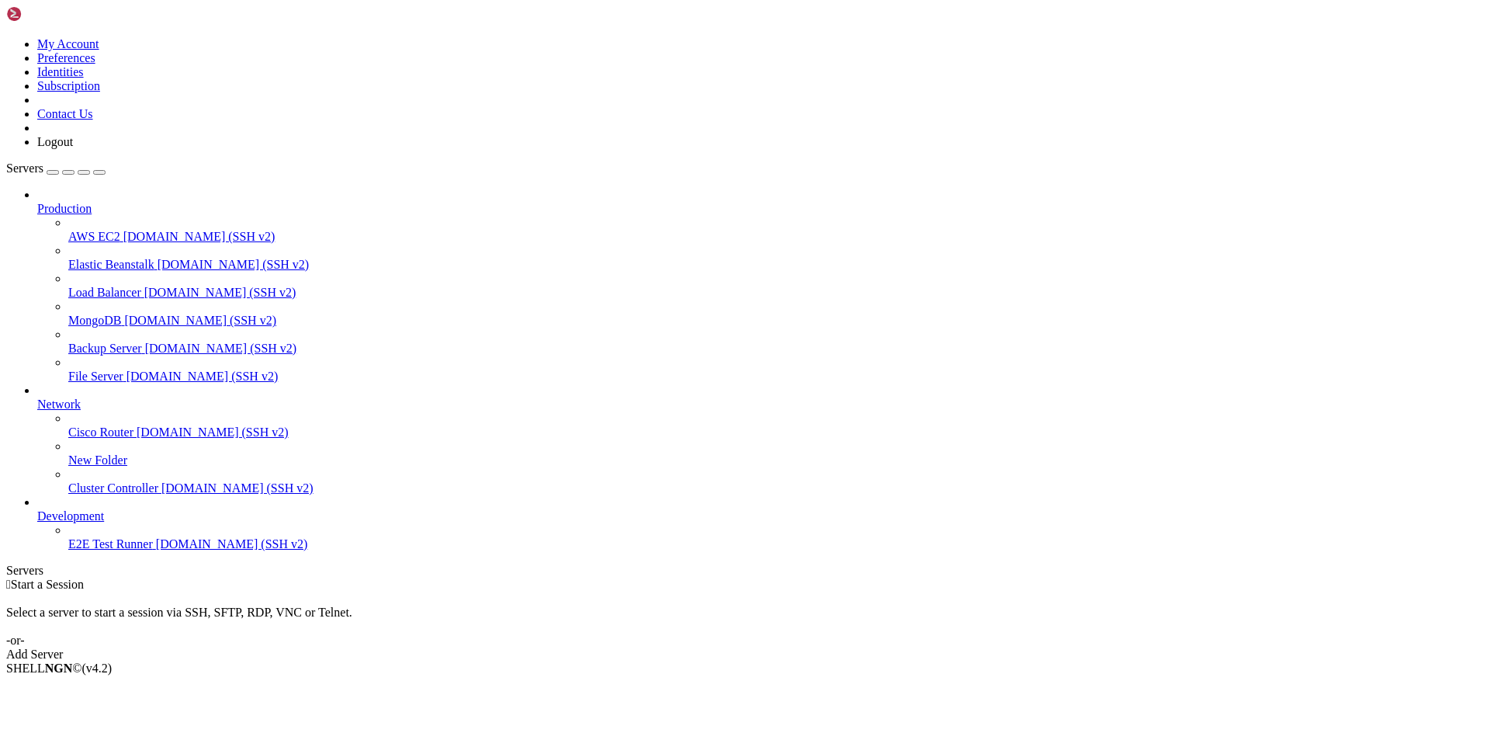
click at [123, 230] on span "[DOMAIN_NAME] (SSH v2)" at bounding box center [199, 236] width 152 height 13
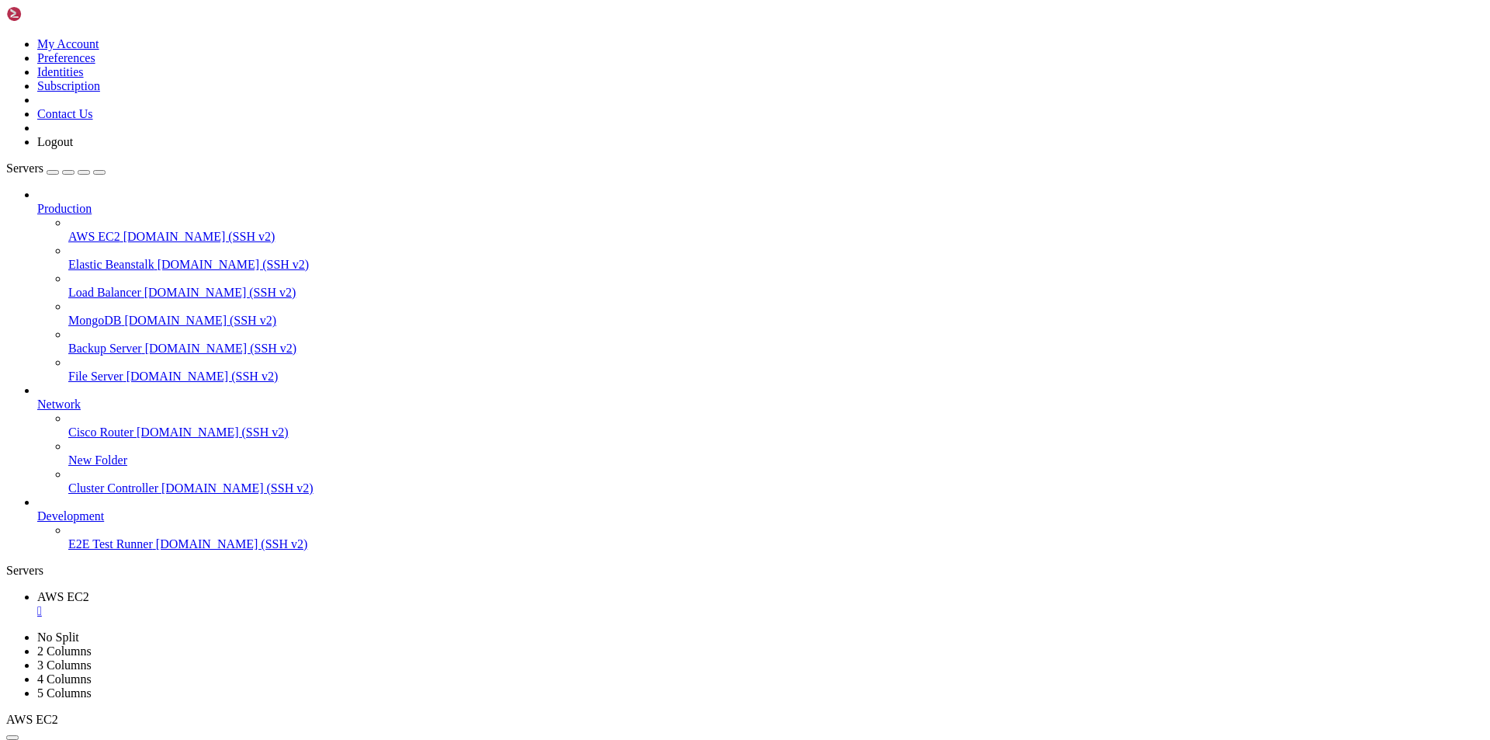
click at [53, 172] on div "button" at bounding box center [53, 172] width 0 height 0
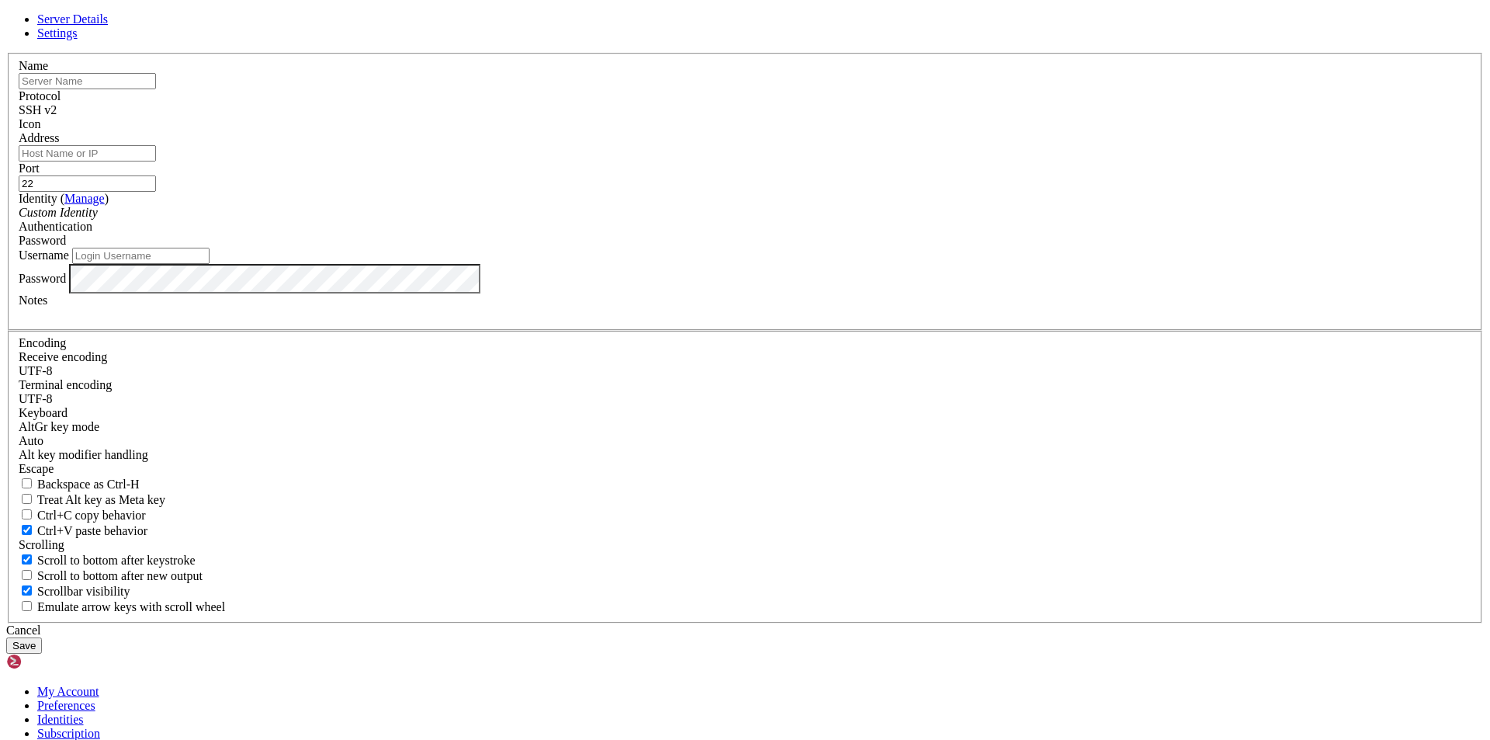
click at [78, 40] on span "Settings" at bounding box center [57, 32] width 40 height 13
click at [108, 26] on span "Server Details" at bounding box center [72, 18] width 71 height 13
click at [156, 89] on input "text" at bounding box center [87, 81] width 137 height 16
drag, startPoint x: 695, startPoint y: 227, endPoint x: 192, endPoint y: 210, distance: 504.0
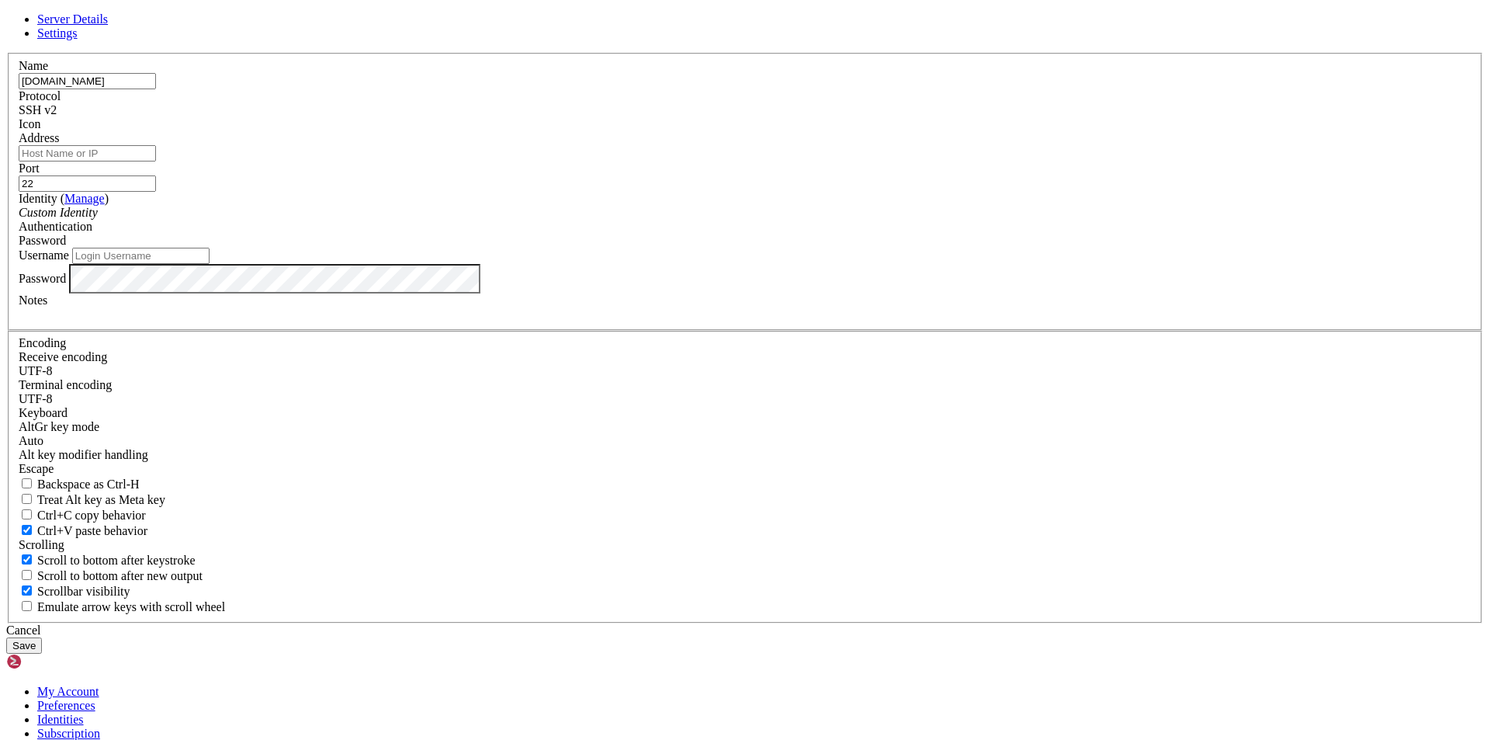
click at [192, 210] on div "Server Details Settings Name senesconstructions.com Protocol SSH v2 Icon" at bounding box center [745, 332] width 1478 height 641
type input "Senes"
click at [156, 161] on input "Address" at bounding box center [87, 153] width 137 height 16
paste input "et started, please use the left side bar to add your server."
type input "et started, please use the left side bar to add your server."
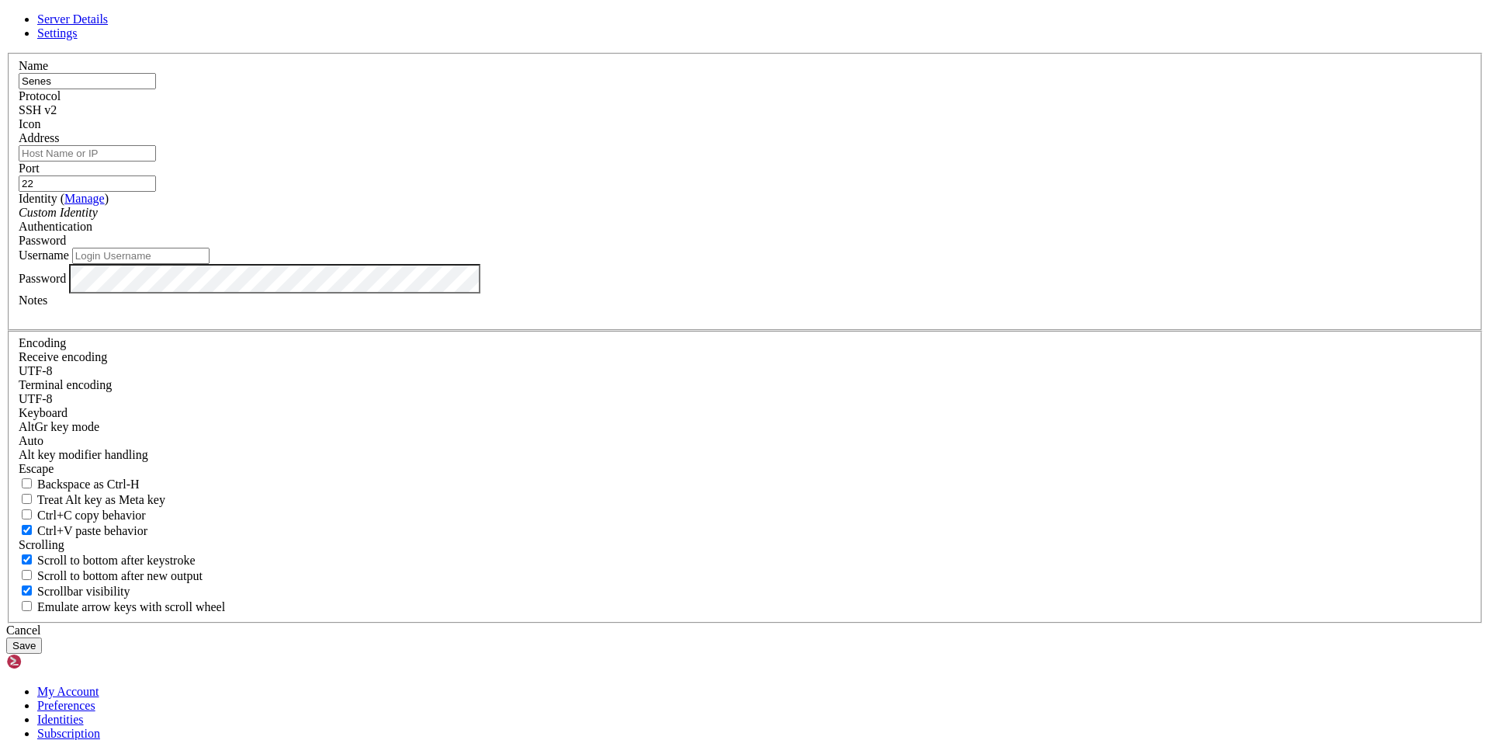
click at [156, 161] on input "Address" at bounding box center [87, 153] width 137 height 16
paste input "117.216.46.169"
type input "117.216.46.169"
click at [42, 637] on button "Save" at bounding box center [24, 645] width 36 height 16
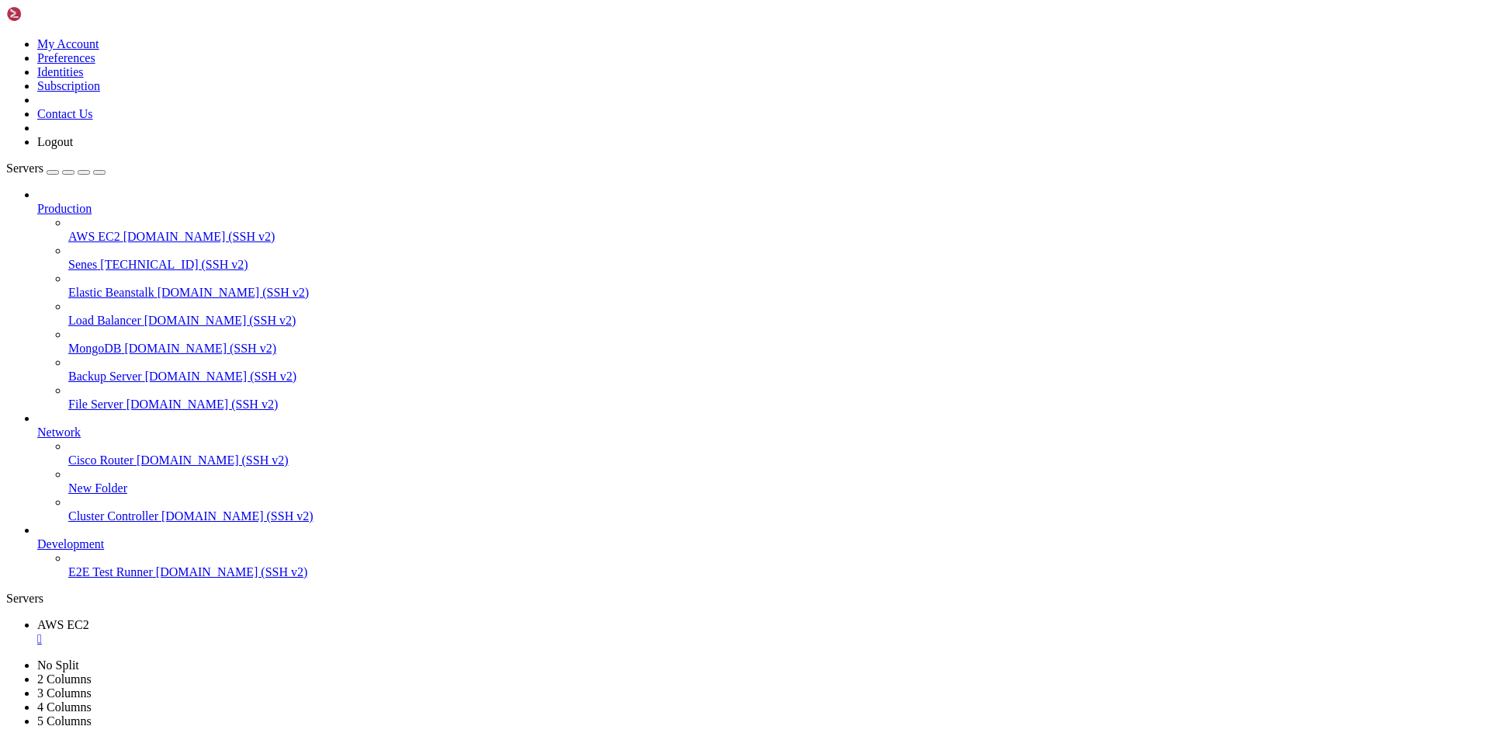
click at [97, 258] on span "Senes" at bounding box center [82, 264] width 29 height 13
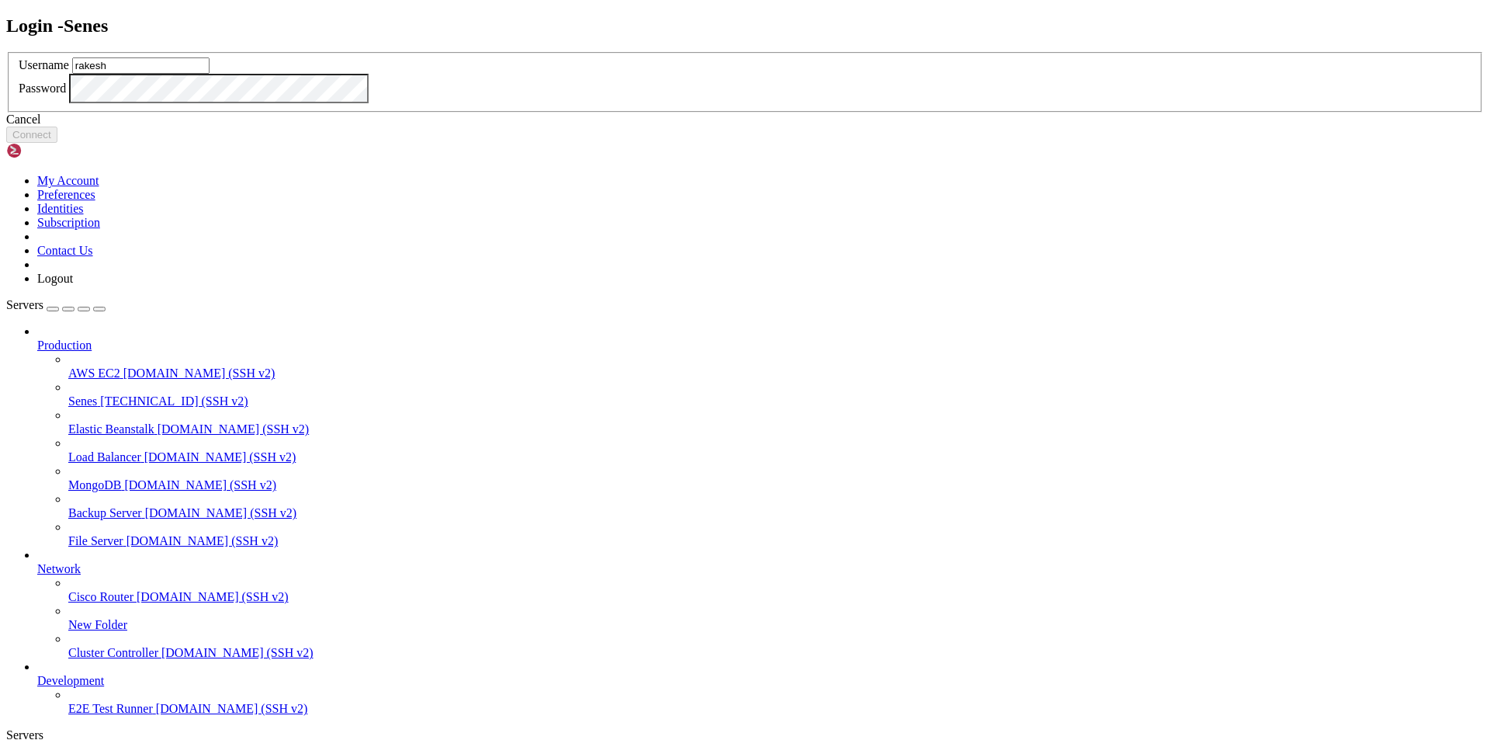
type input "rakesh"
click button "Connect" at bounding box center [31, 134] width 51 height 16
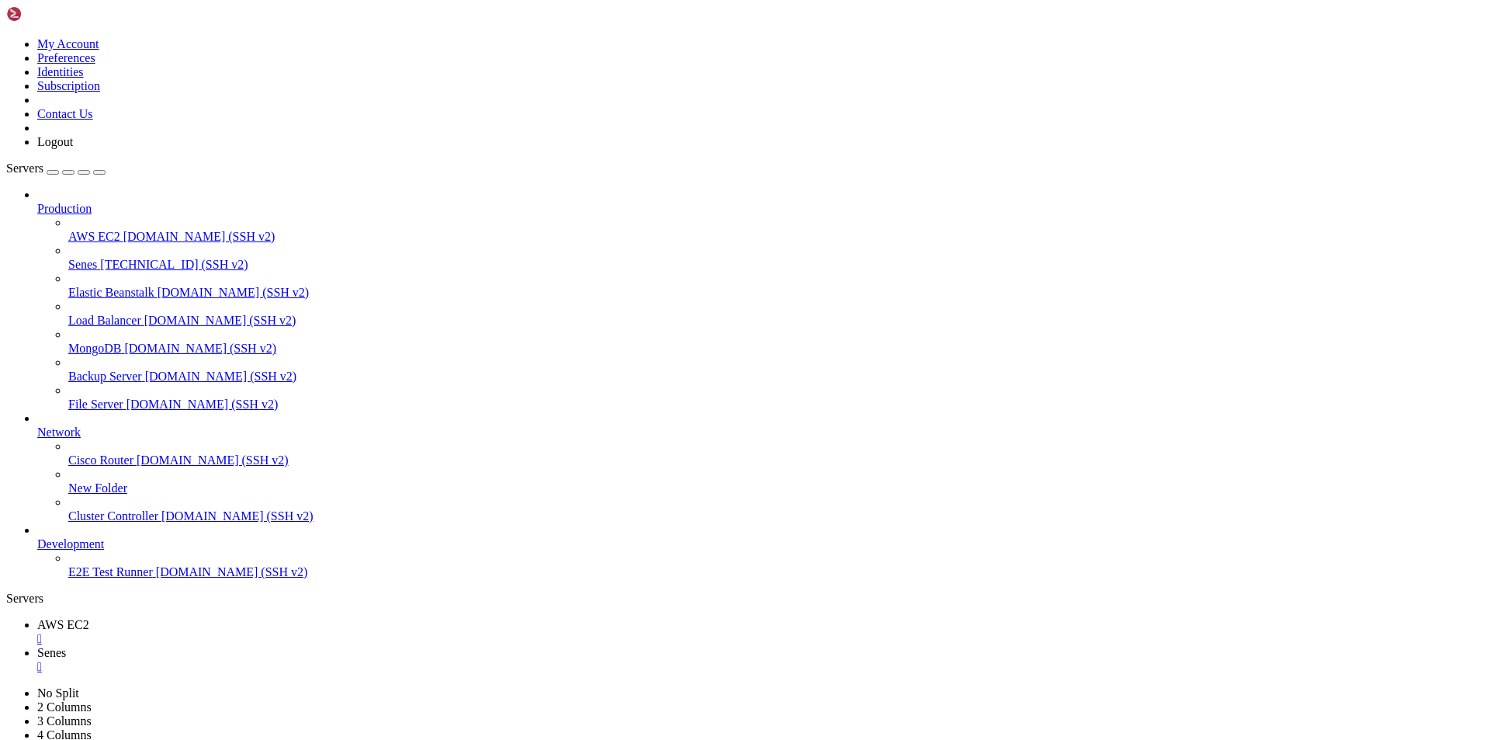
scroll to position [92, 0]
